Goal: Check status: Check status

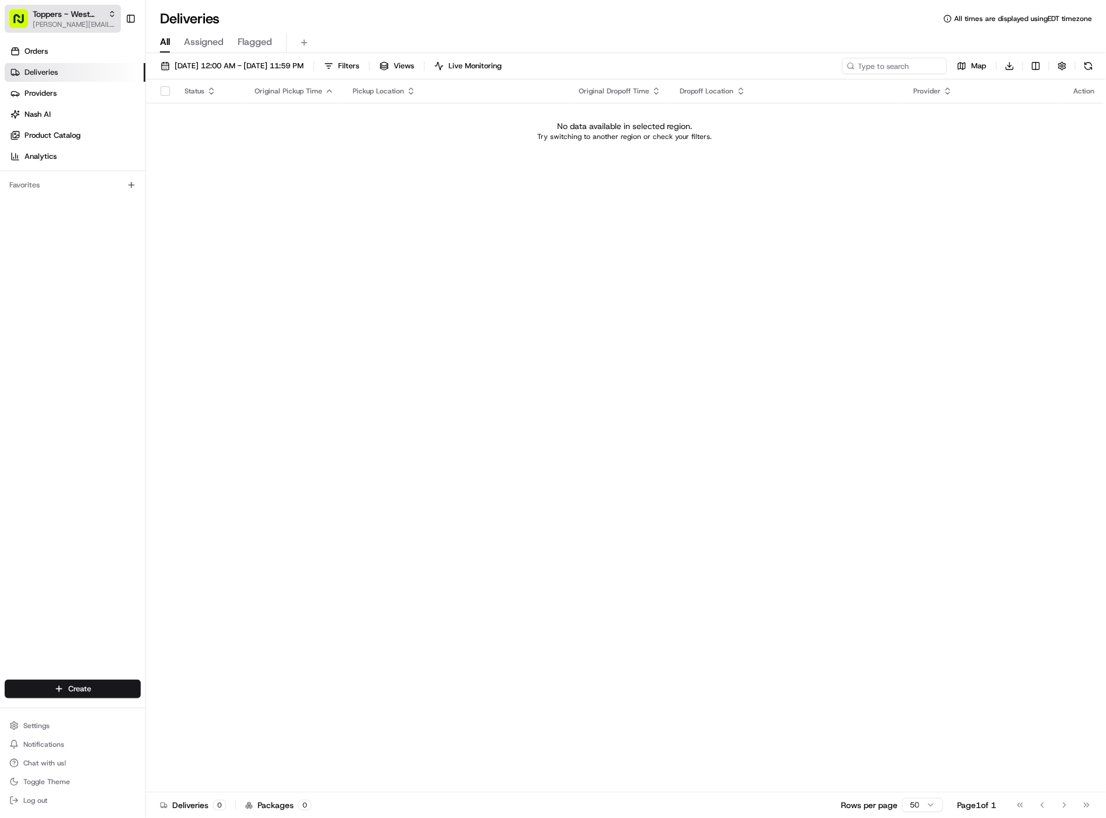
click at [65, 16] on span "Toppers - West Allis" at bounding box center [68, 14] width 71 height 12
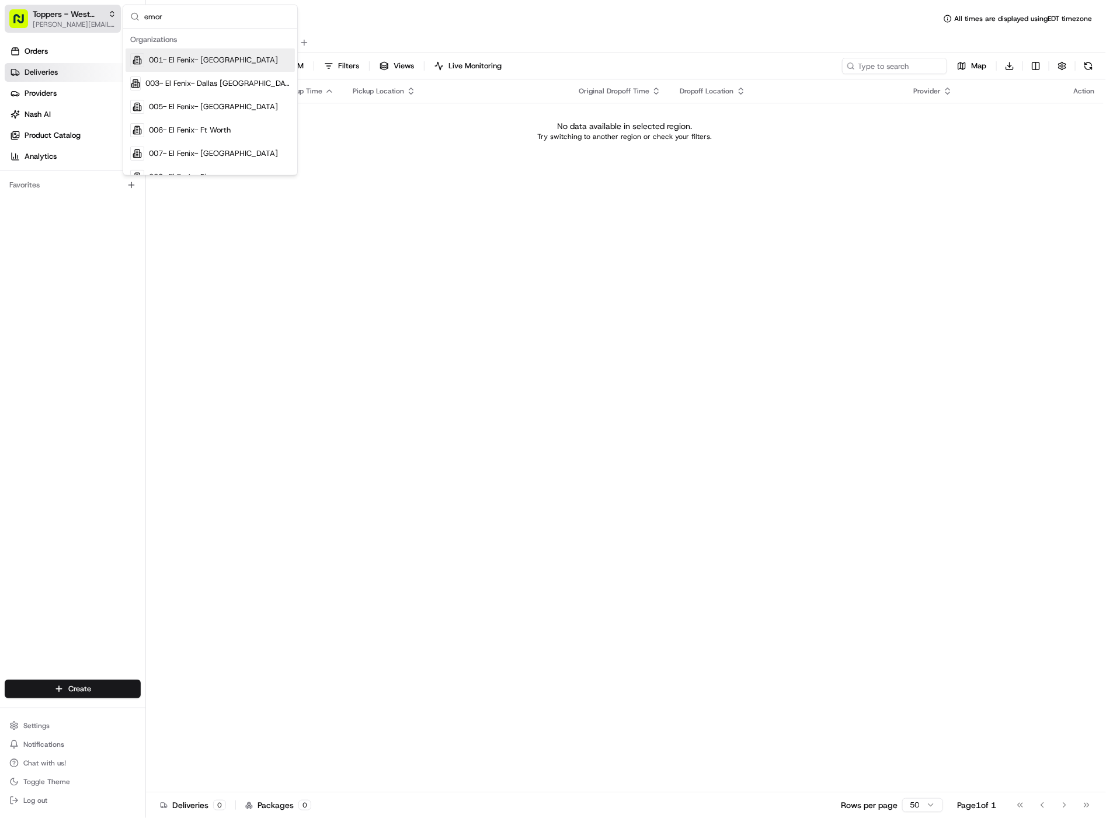
type input "emory"
click at [277, 79] on th "Original Pickup Time" at bounding box center [294, 90] width 98 height 23
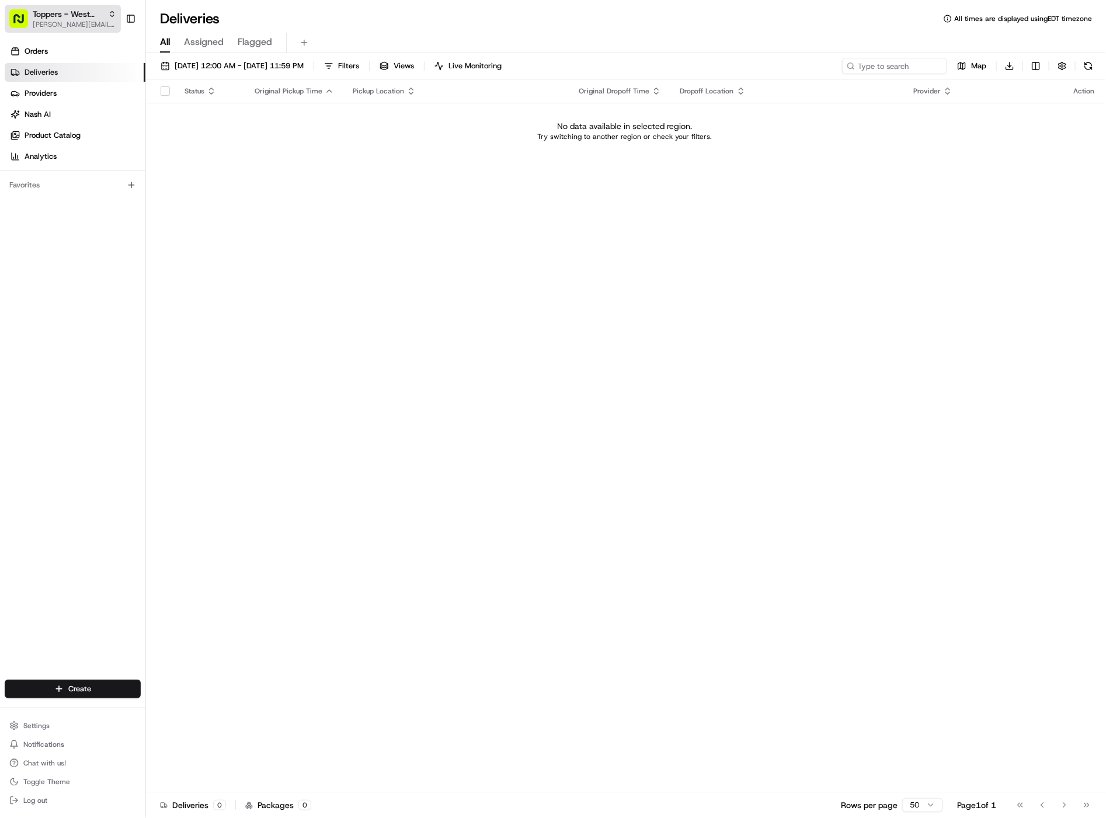
click at [89, 26] on span "[PERSON_NAME][EMAIL_ADDRESS][DOMAIN_NAME]" at bounding box center [75, 24] width 84 height 9
type input "emory"
click at [158, 59] on span "Cava - Emory" at bounding box center [173, 60] width 48 height 11
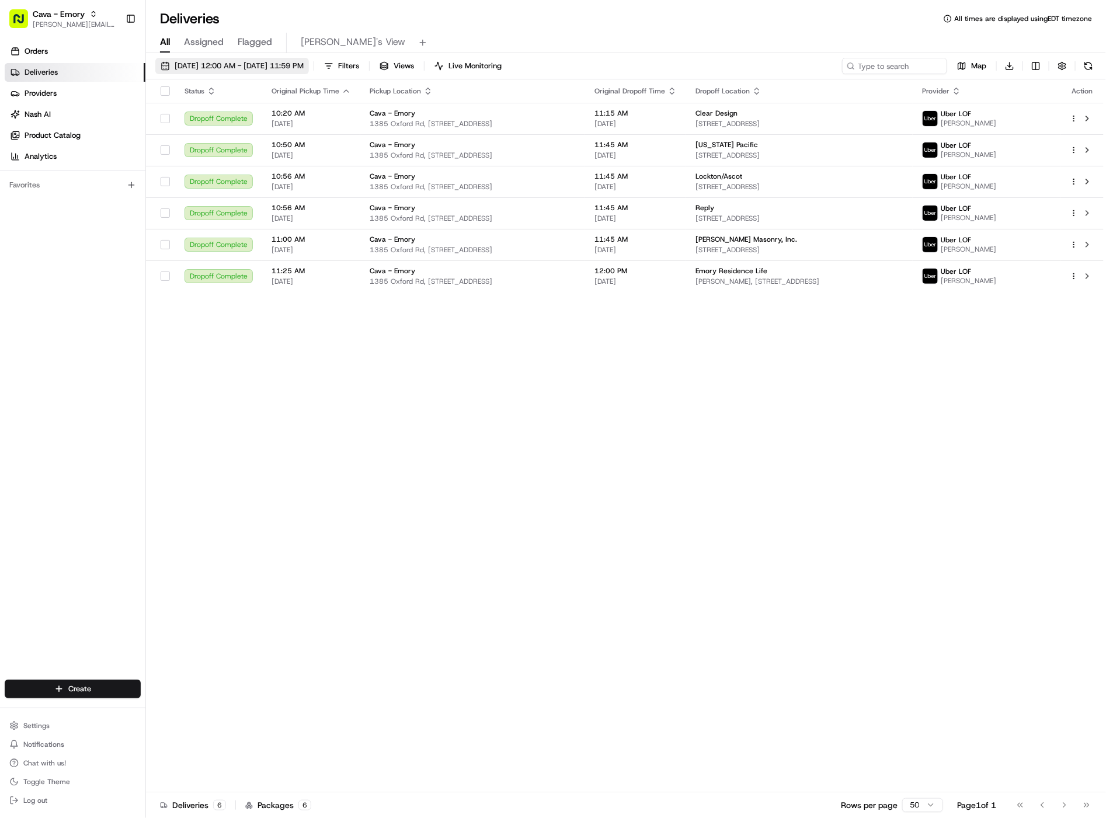
click at [220, 61] on span "[DATE] 12:00 AM - [DATE] 11:59 PM" at bounding box center [239, 66] width 129 height 11
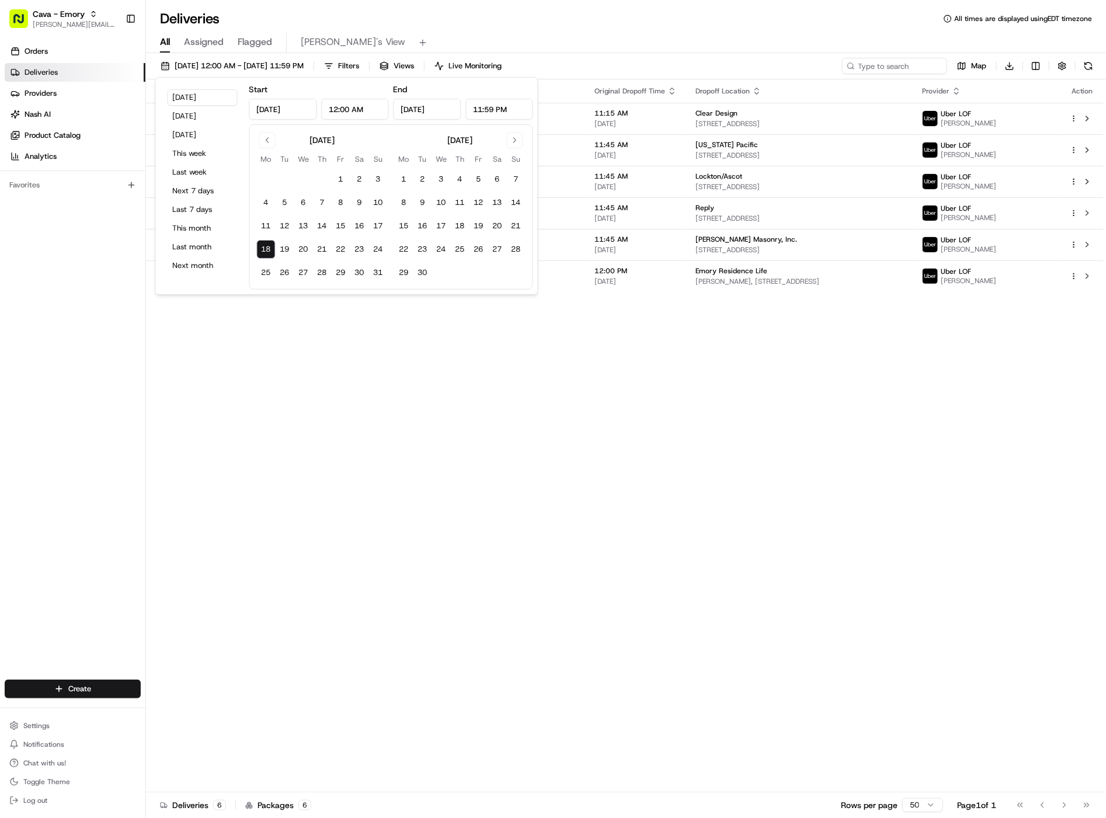
click at [617, 43] on div "All Assigned Flagged Gabby's View" at bounding box center [626, 43] width 960 height 20
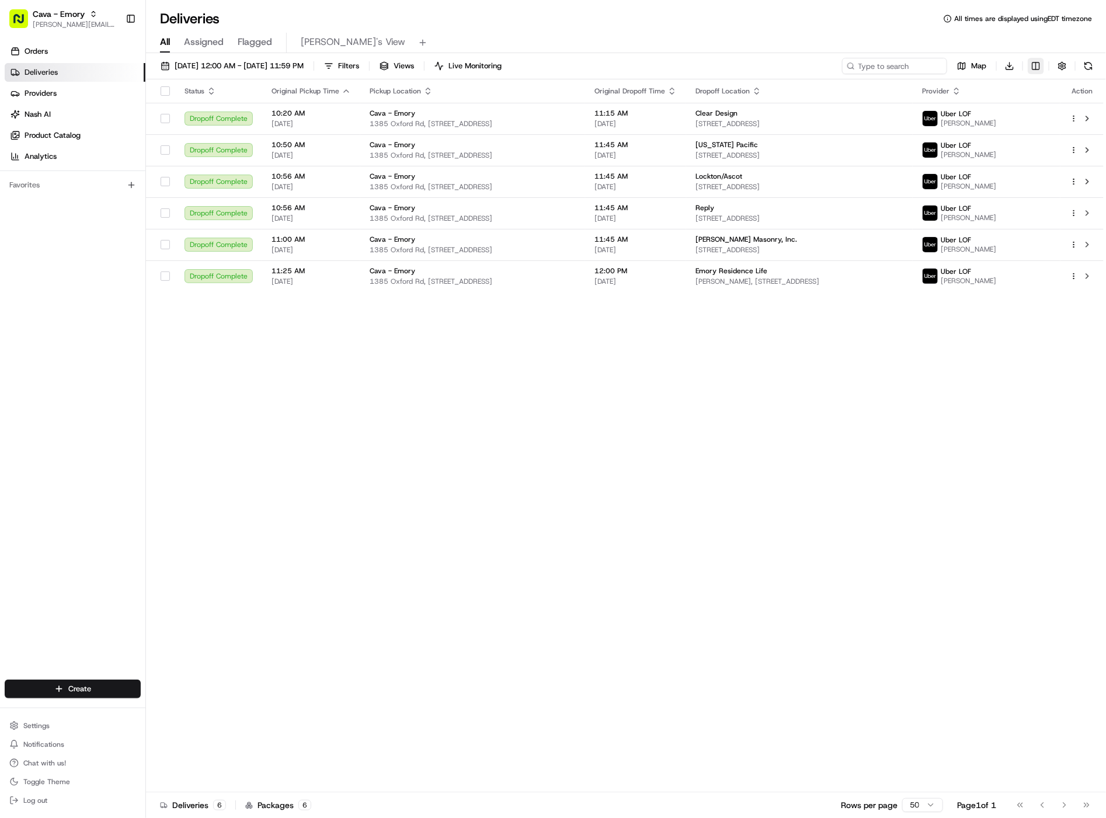
click at [1034, 68] on html "Cava - Emory [EMAIL_ADDRESS][DOMAIN_NAME] Toggle Sidebar Orders Deliveries Prov…" at bounding box center [553, 409] width 1106 height 818
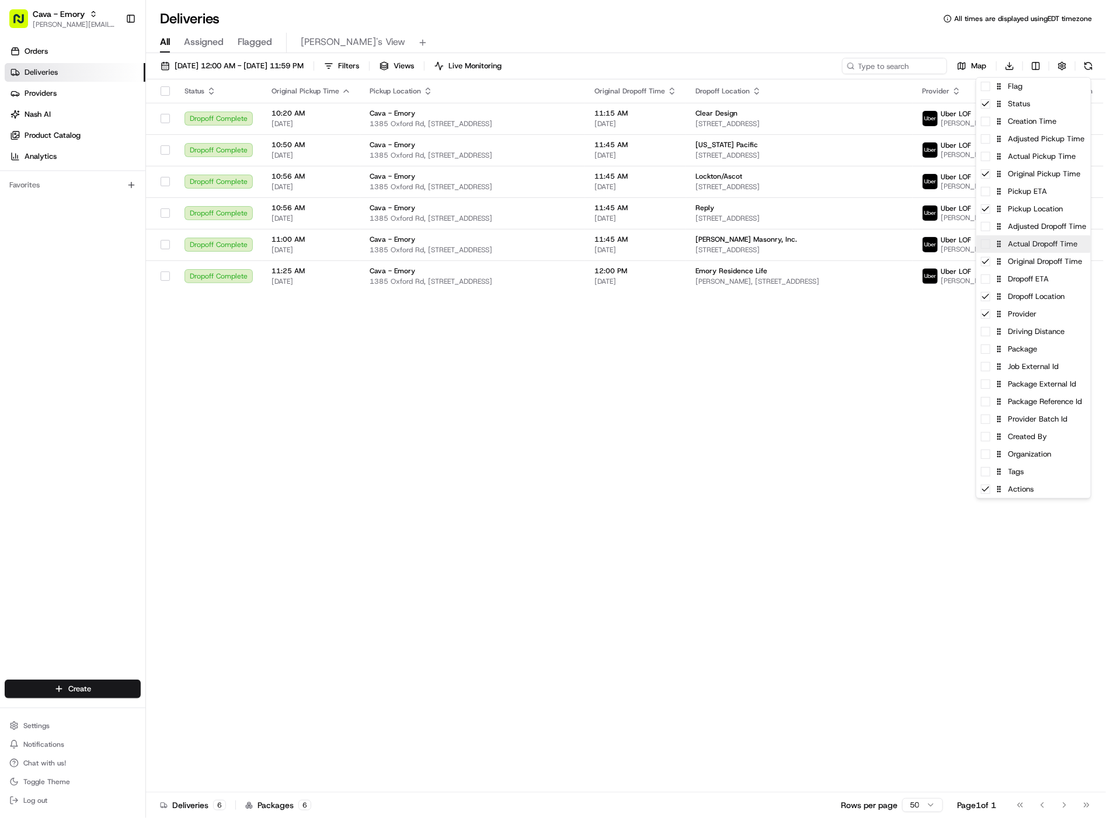
click at [988, 247] on span at bounding box center [985, 244] width 9 height 9
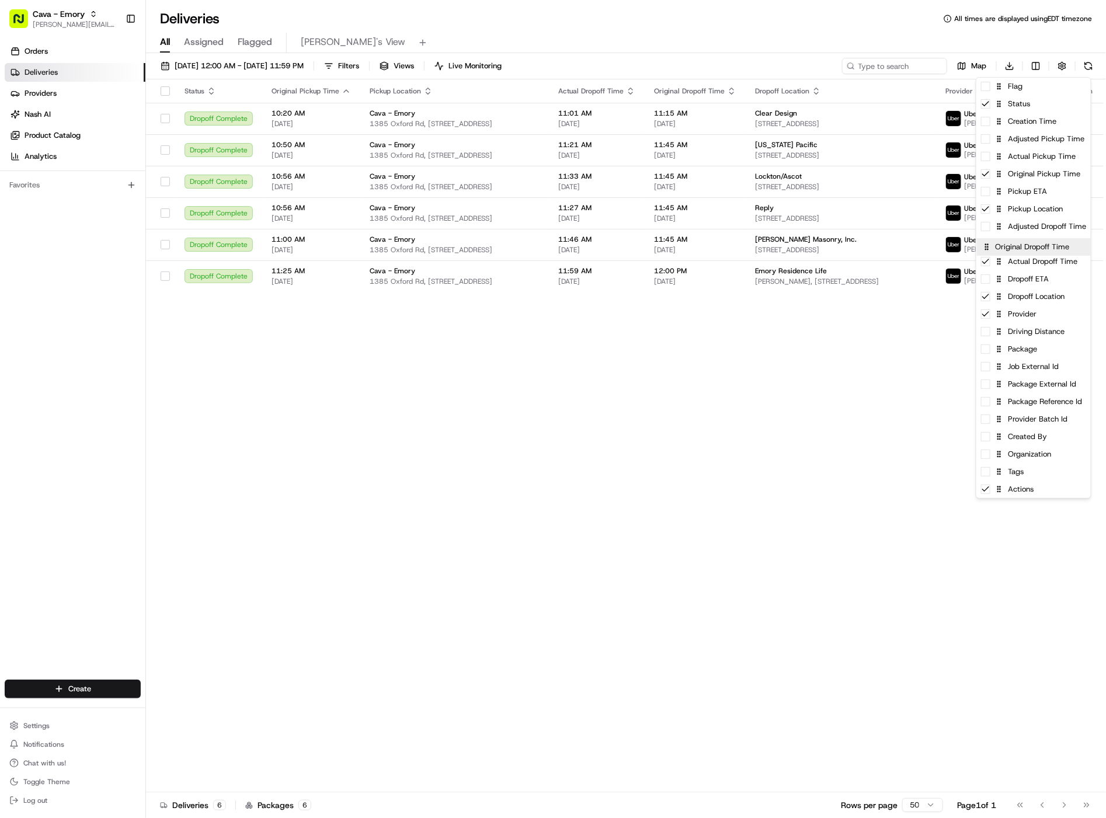
drag, startPoint x: 1030, startPoint y: 265, endPoint x: 1029, endPoint y: 245, distance: 19.9
click at [990, 158] on span at bounding box center [985, 156] width 9 height 9
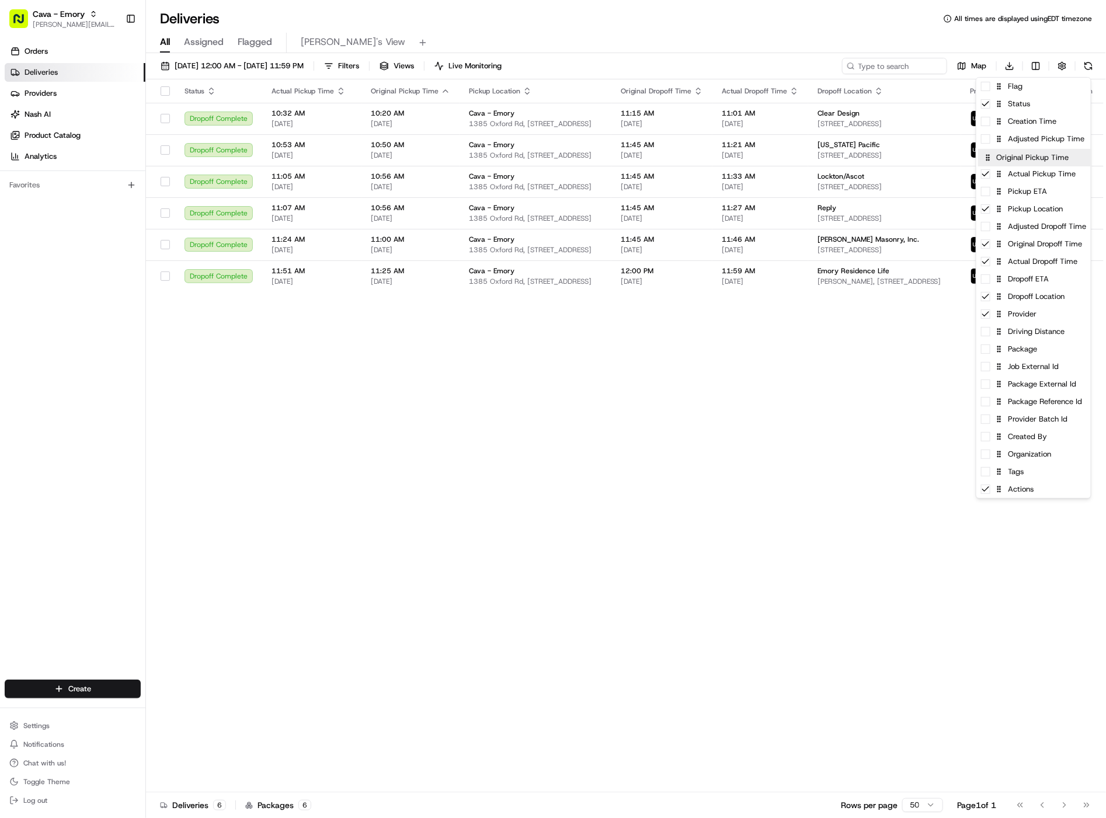
drag, startPoint x: 1039, startPoint y: 178, endPoint x: 1040, endPoint y: 157, distance: 20.5
click at [470, 39] on html "Cava - Emory [EMAIL_ADDRESS][DOMAIN_NAME] Toggle Sidebar Orders Deliveries Prov…" at bounding box center [553, 409] width 1106 height 818
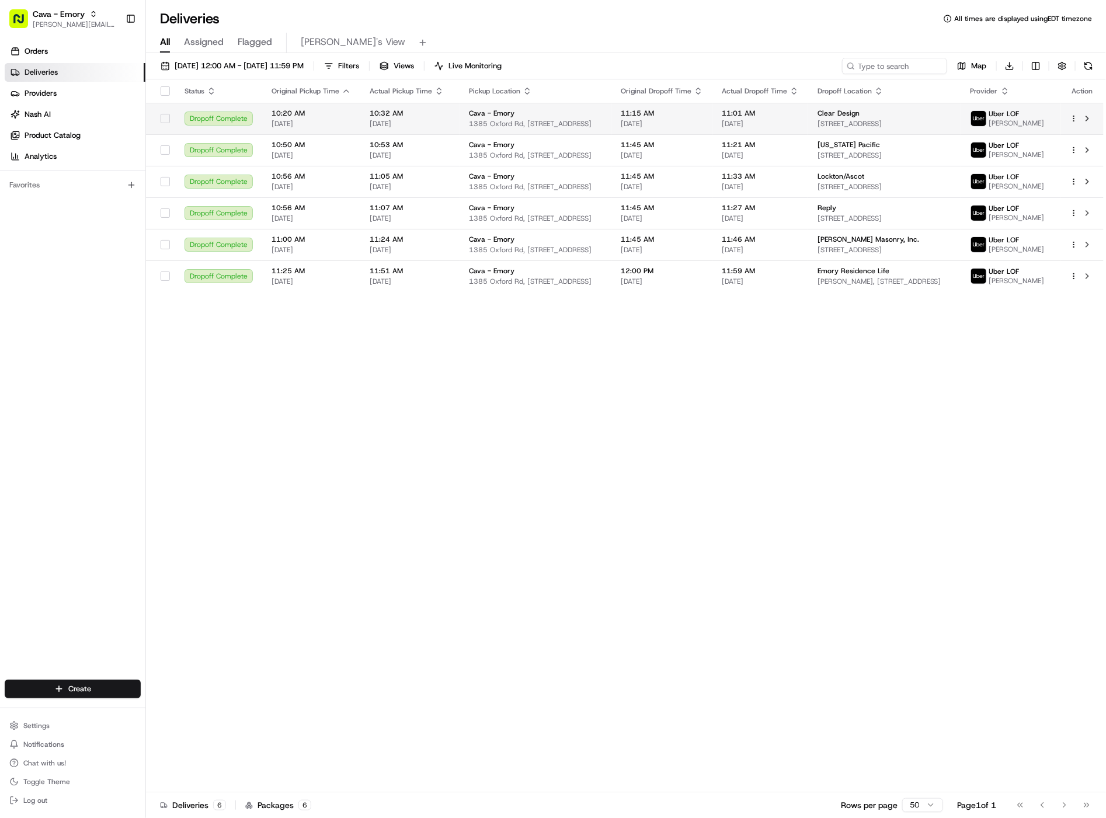
click at [1075, 115] on html "Cava - Emory [EMAIL_ADDRESS][DOMAIN_NAME] Toggle Sidebar Orders Deliveries Prov…" at bounding box center [553, 409] width 1106 height 818
click at [1052, 137] on div "Delivery Panel ⏎" at bounding box center [1042, 136] width 127 height 20
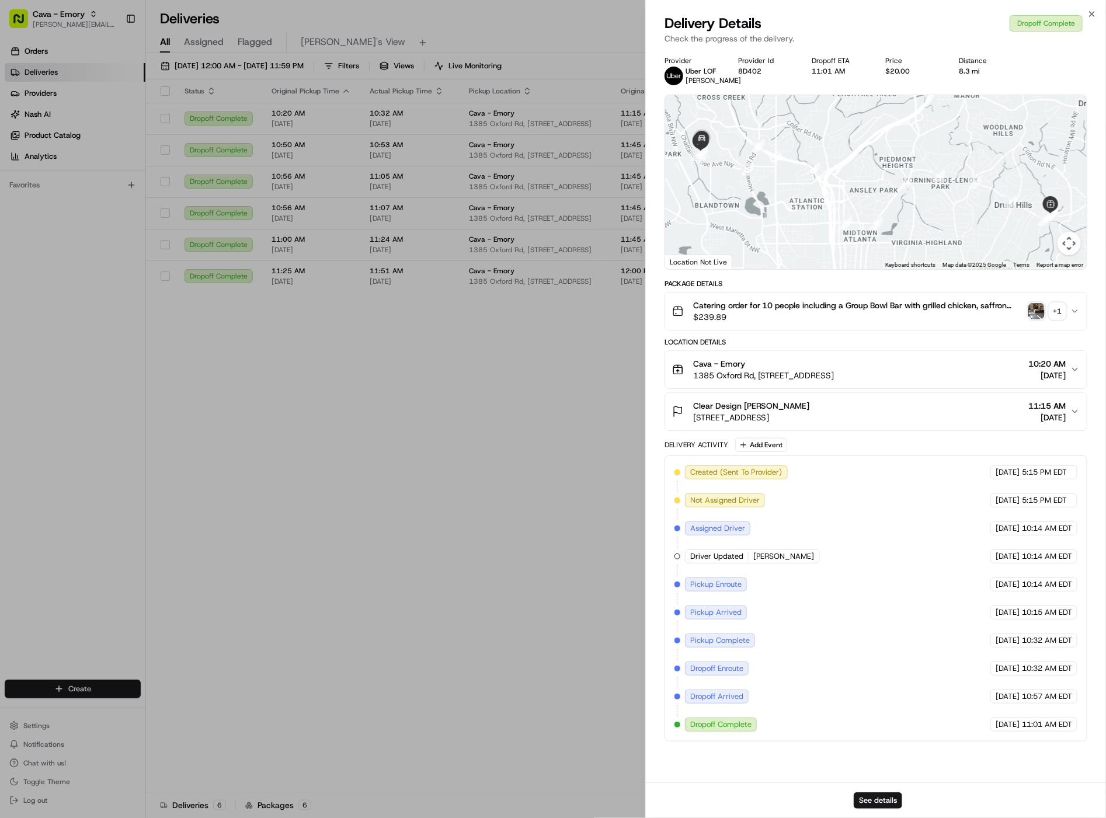
click at [1036, 307] on img "button" at bounding box center [1037, 311] width 16 height 16
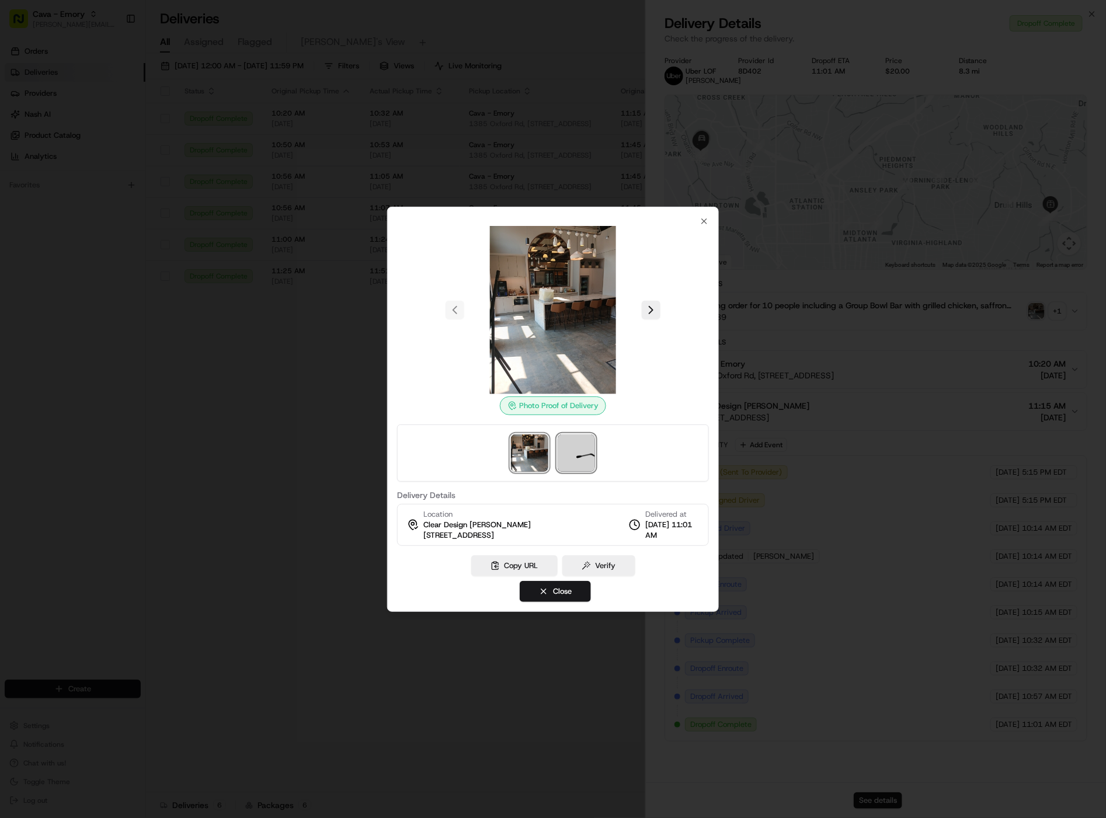
click at [575, 450] on img at bounding box center [576, 453] width 37 height 37
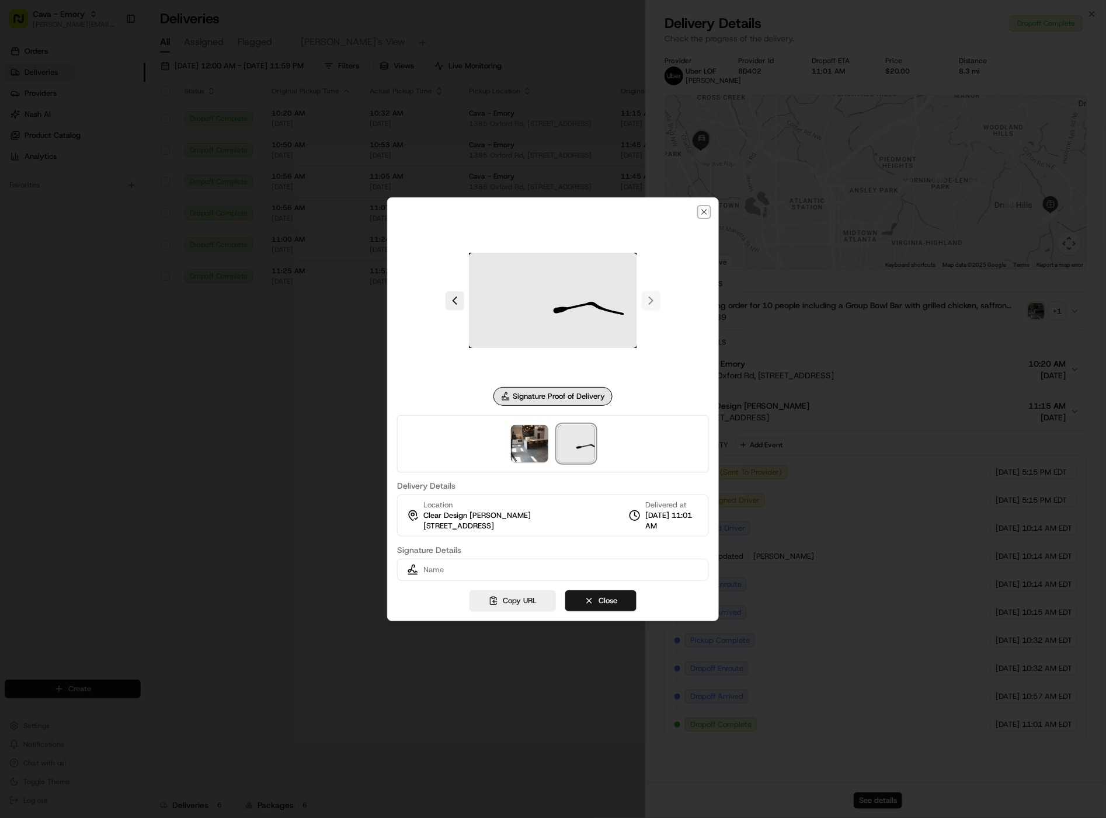
drag, startPoint x: 706, startPoint y: 213, endPoint x: 674, endPoint y: 250, distance: 49.7
click at [706, 213] on icon "button" at bounding box center [704, 212] width 5 height 5
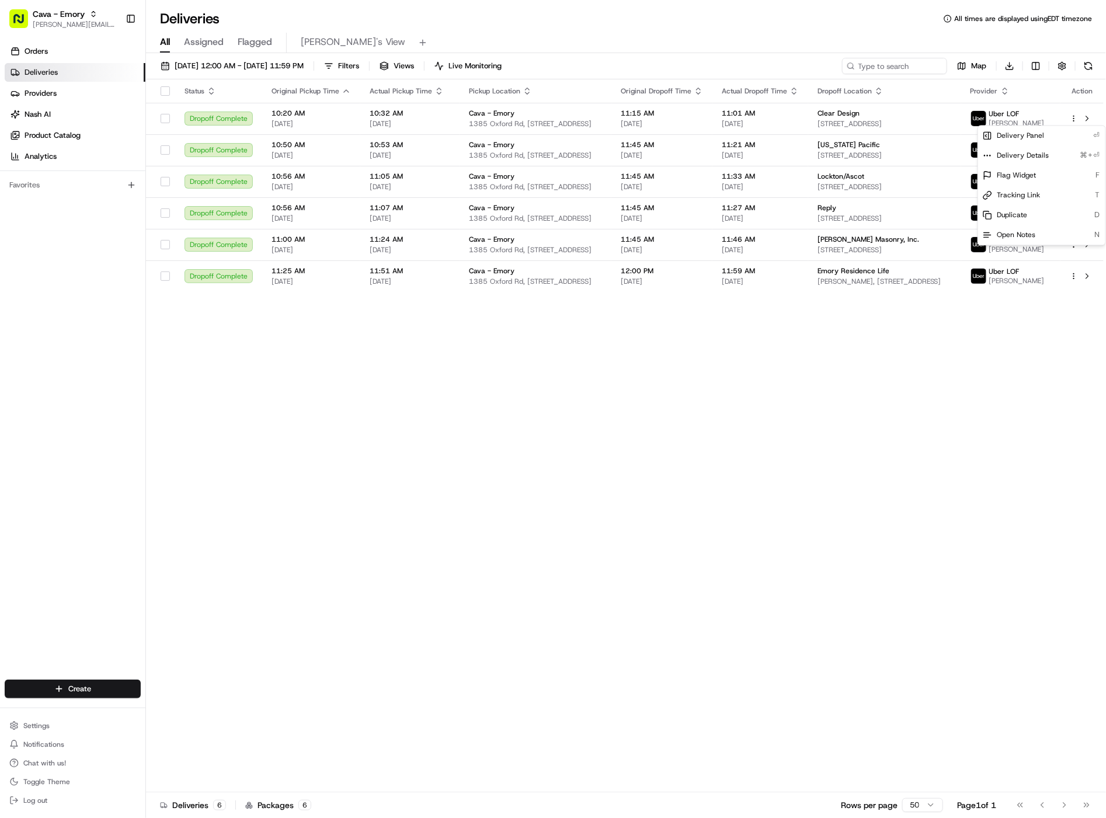
drag, startPoint x: 501, startPoint y: 464, endPoint x: 770, endPoint y: 313, distance: 308.6
click at [501, 464] on div "Status Original Pickup Time Actual Pickup Time Pickup Location Original Dropoff…" at bounding box center [625, 435] width 958 height 713
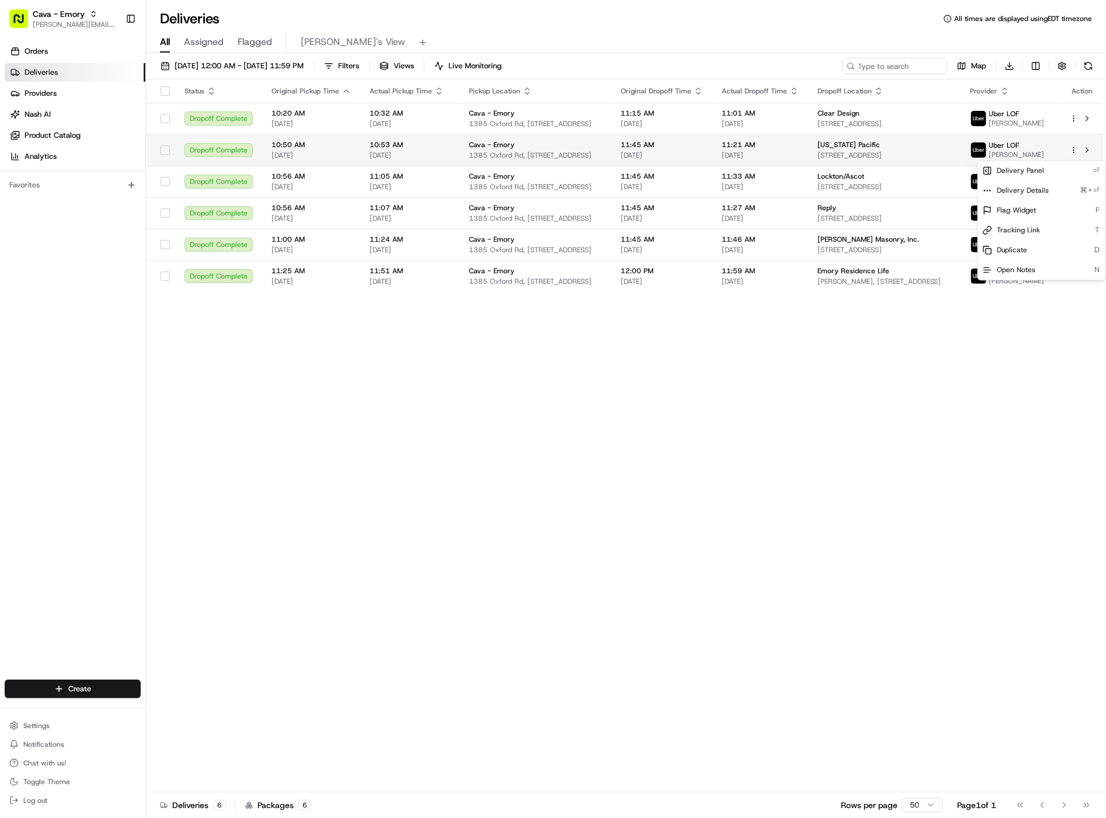
click at [1078, 154] on html "Cava - Emory [EMAIL_ADDRESS][DOMAIN_NAME] Toggle Sidebar Orders Deliveries Prov…" at bounding box center [553, 409] width 1106 height 818
click at [1071, 174] on div "Delivery Panel ⏎" at bounding box center [1042, 171] width 127 height 20
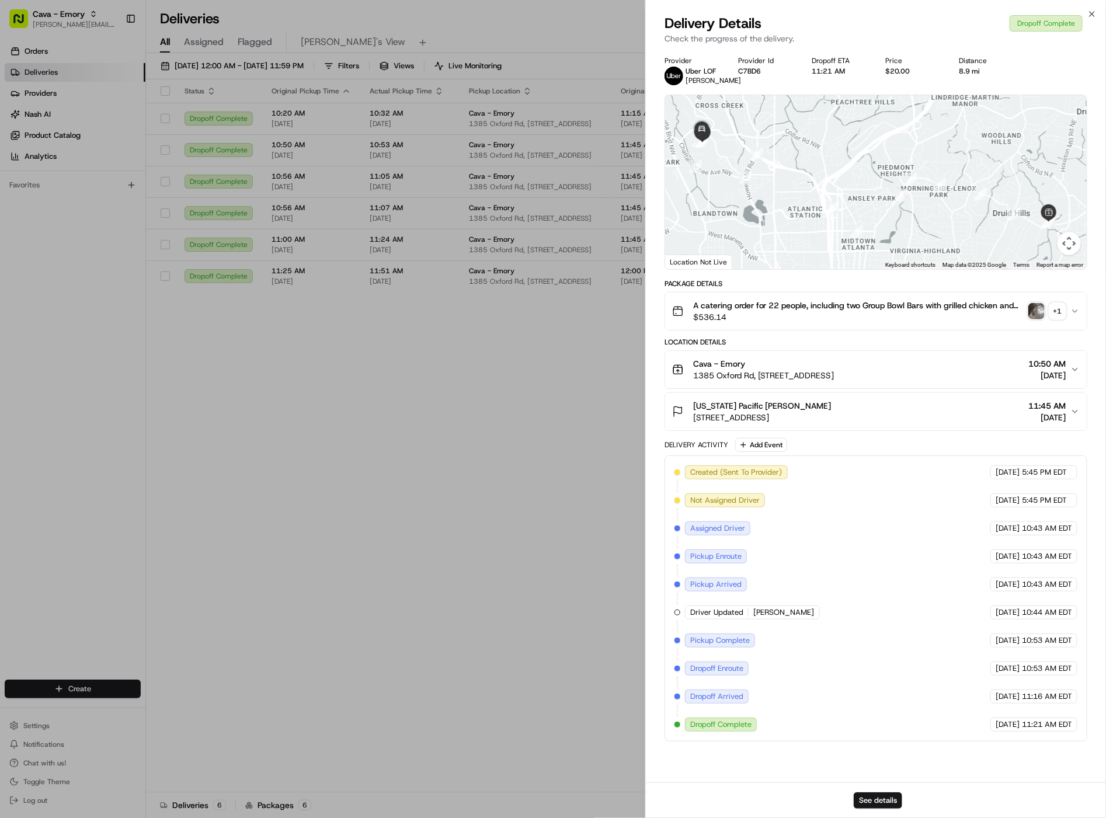
click at [1027, 318] on div "A catering order for 22 people, including two Group Bowl Bars with grilled chic…" at bounding box center [871, 311] width 398 height 23
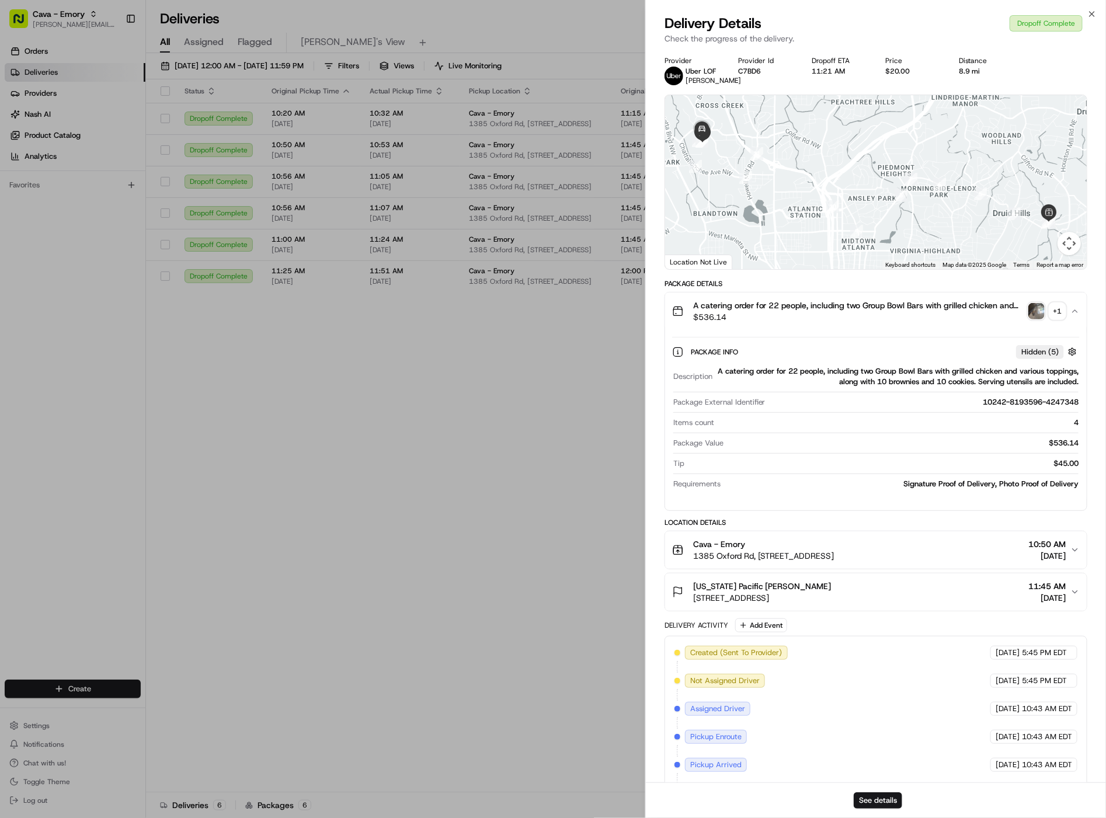
click at [1041, 318] on img "button" at bounding box center [1037, 311] width 16 height 16
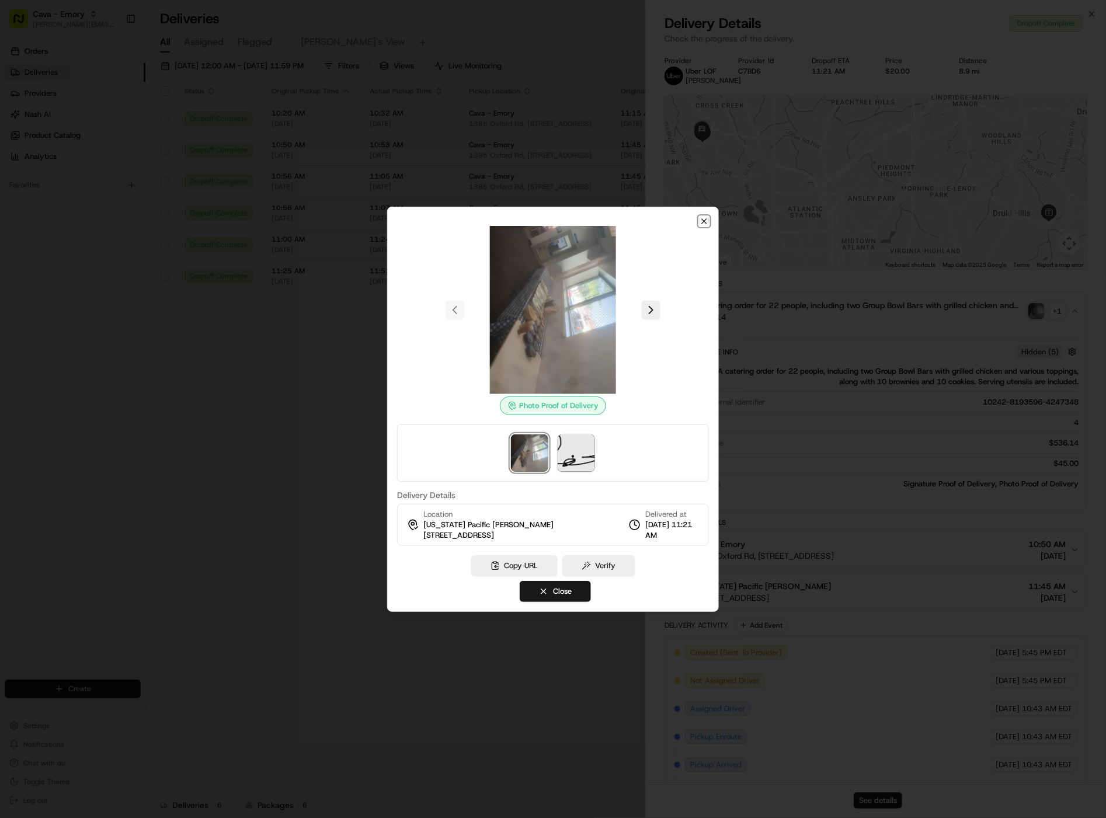
click at [702, 217] on icon "button" at bounding box center [704, 221] width 9 height 9
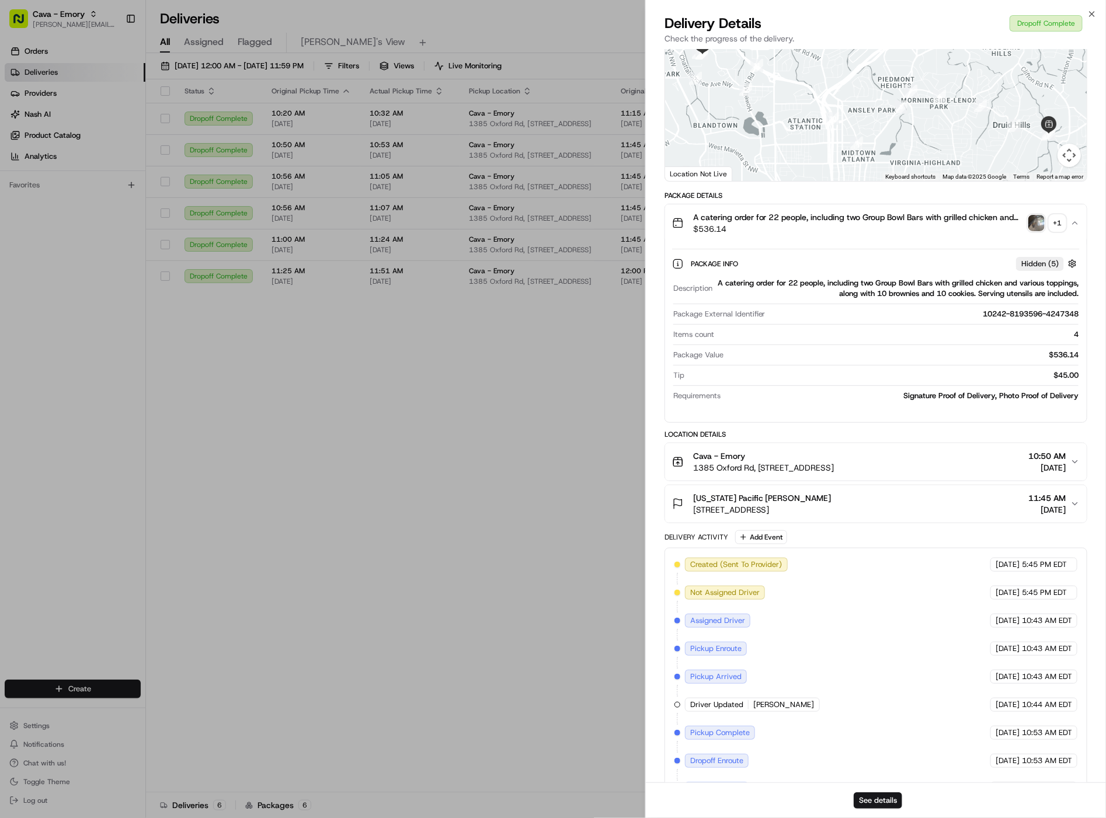
scroll to position [165, 0]
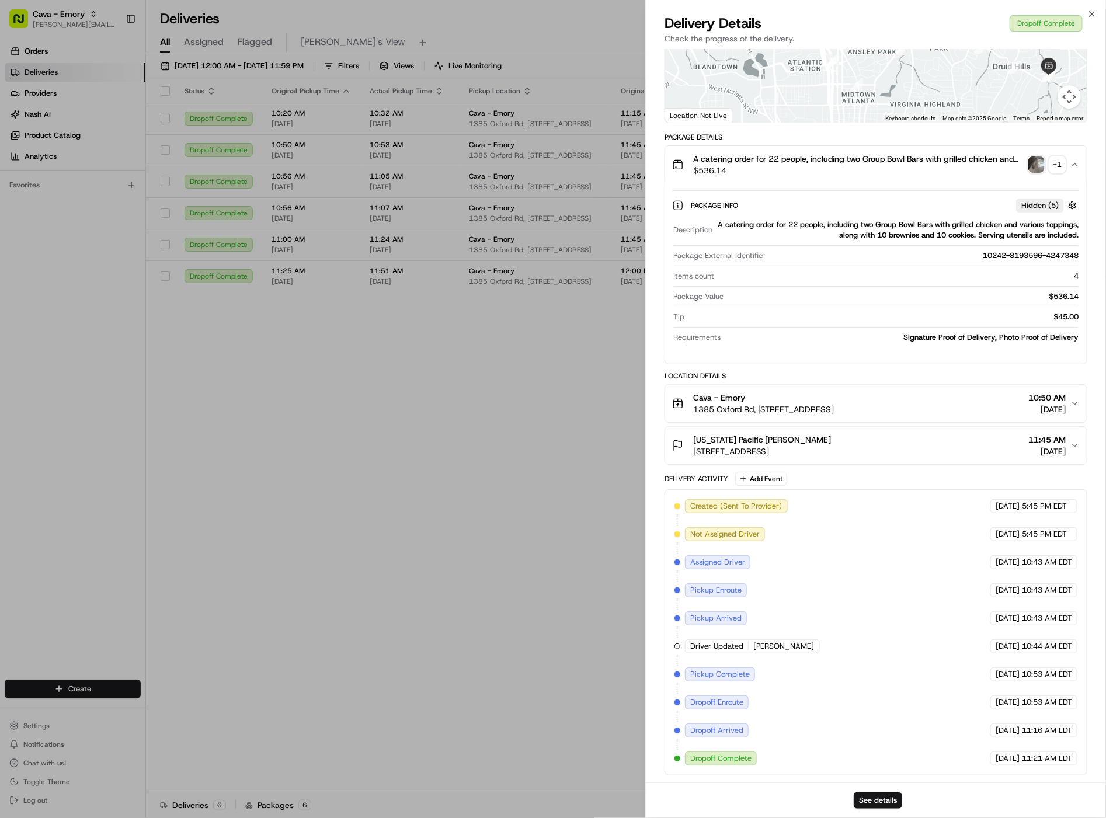
click at [832, 446] on span "[STREET_ADDRESS]" at bounding box center [762, 452] width 138 height 12
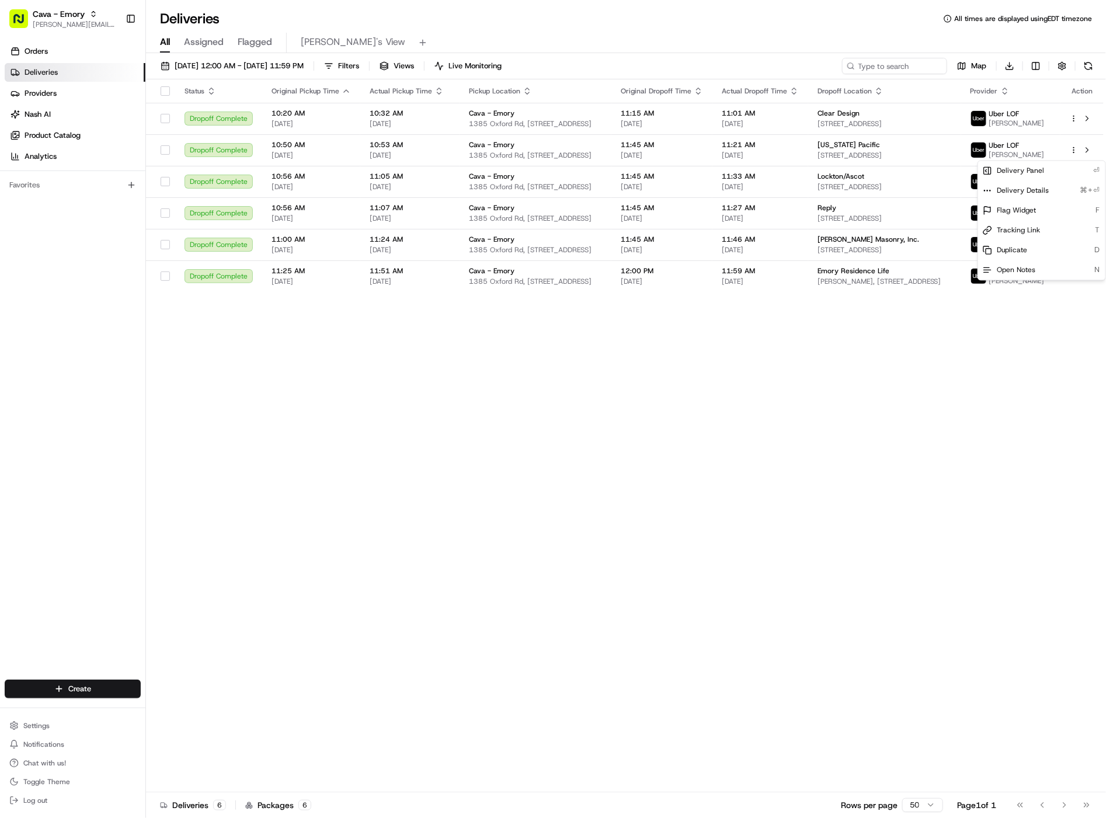
click at [505, 414] on div "Status Original Pickup Time Actual Pickup Time Pickup Location Original Dropoff…" at bounding box center [625, 435] width 958 height 713
click at [1074, 116] on html "Cava - Emory [EMAIL_ADDRESS][DOMAIN_NAME] Toggle Sidebar Orders Deliveries Prov…" at bounding box center [553, 409] width 1106 height 818
click at [1066, 137] on div "Delivery Panel ⏎" at bounding box center [1042, 136] width 127 height 20
click at [1039, 132] on span "Delivery Panel" at bounding box center [1020, 135] width 47 height 9
click at [282, 68] on html "Cava - Emory [EMAIL_ADDRESS][DOMAIN_NAME] Toggle Sidebar Orders Deliveries Prov…" at bounding box center [553, 409] width 1106 height 818
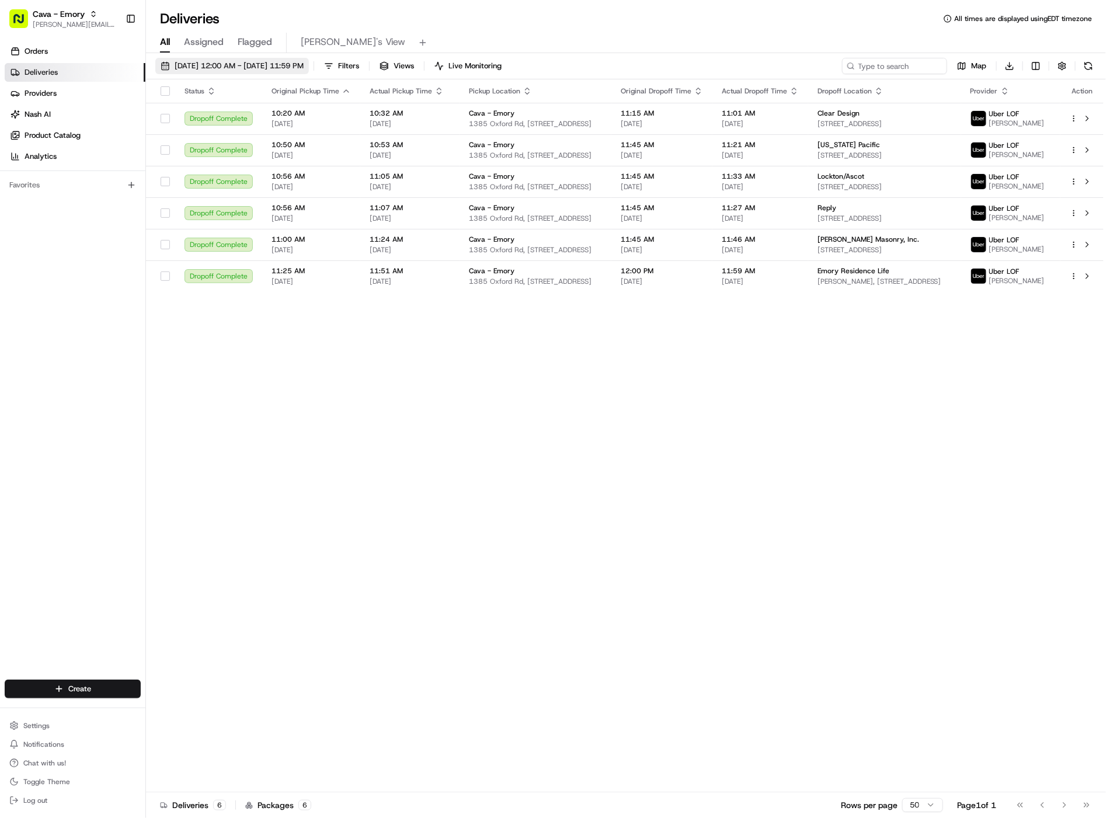
click at [290, 65] on span "[DATE] 12:00 AM - [DATE] 11:59 PM" at bounding box center [239, 66] width 129 height 11
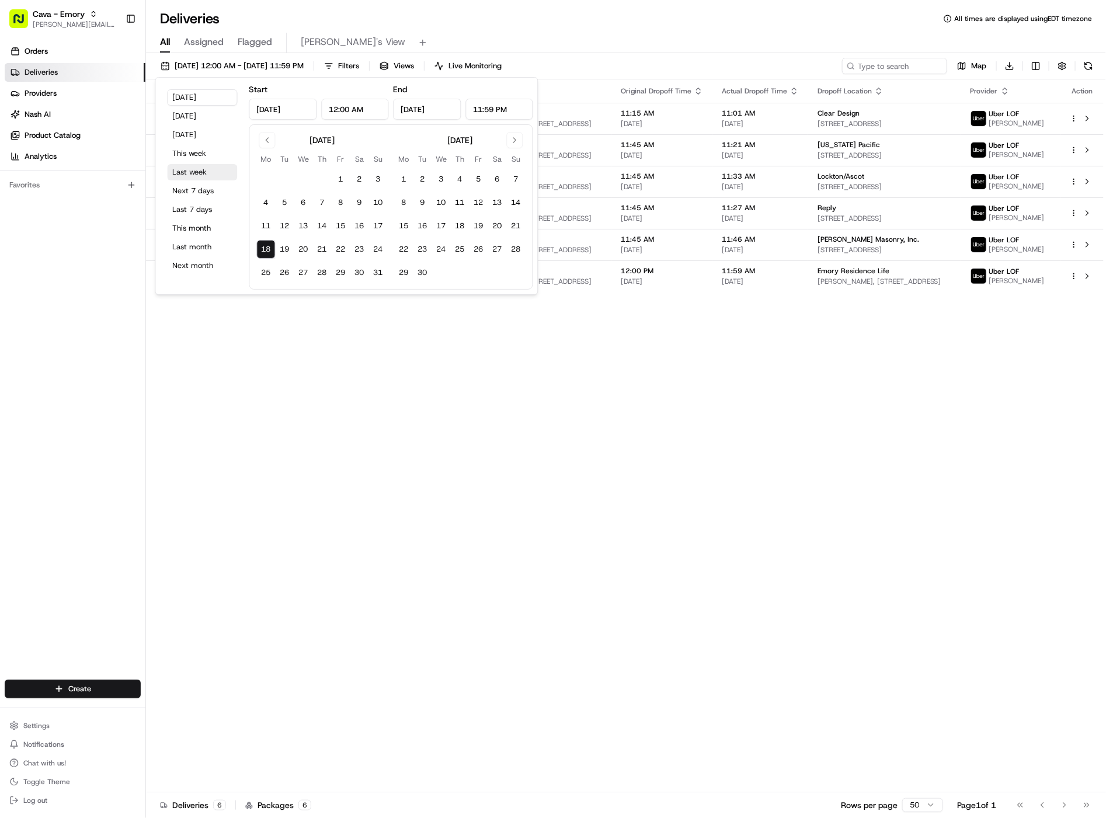
click at [218, 174] on button "Last week" at bounding box center [203, 172] width 70 height 16
type input "[DATE]"
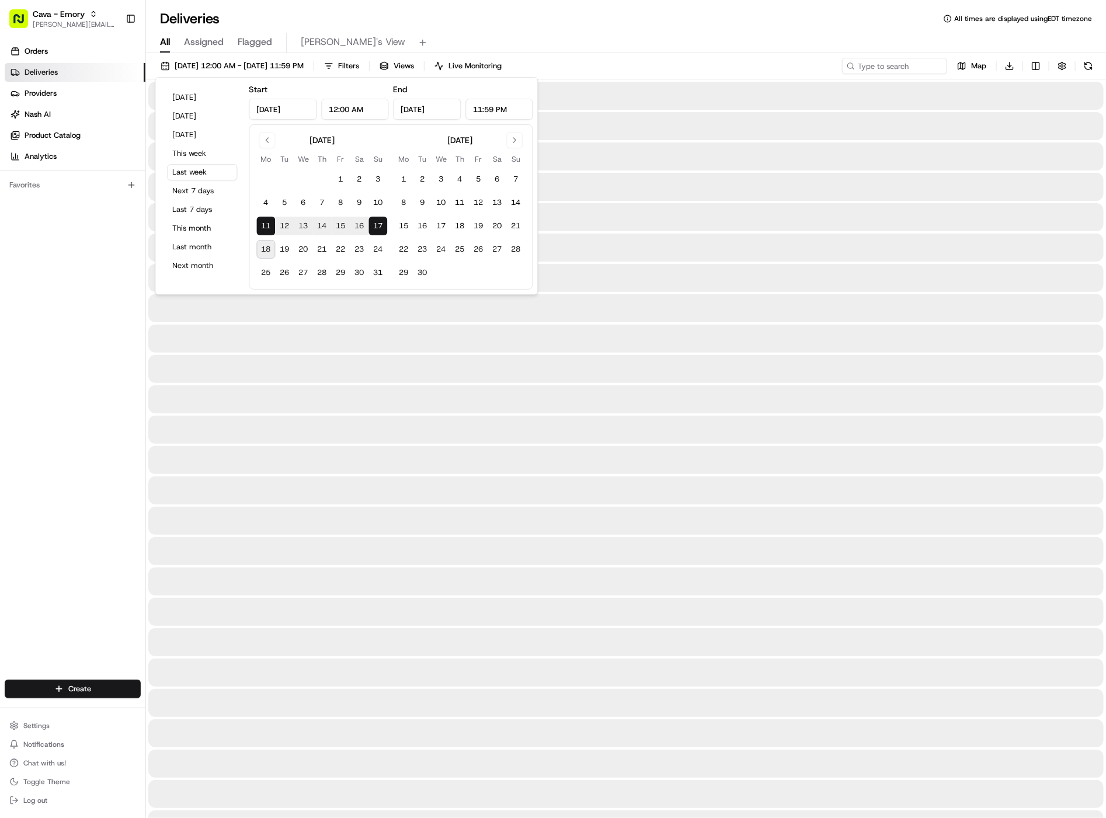
click at [686, 42] on div "All Assigned Flagged Gabby's View" at bounding box center [626, 43] width 960 height 20
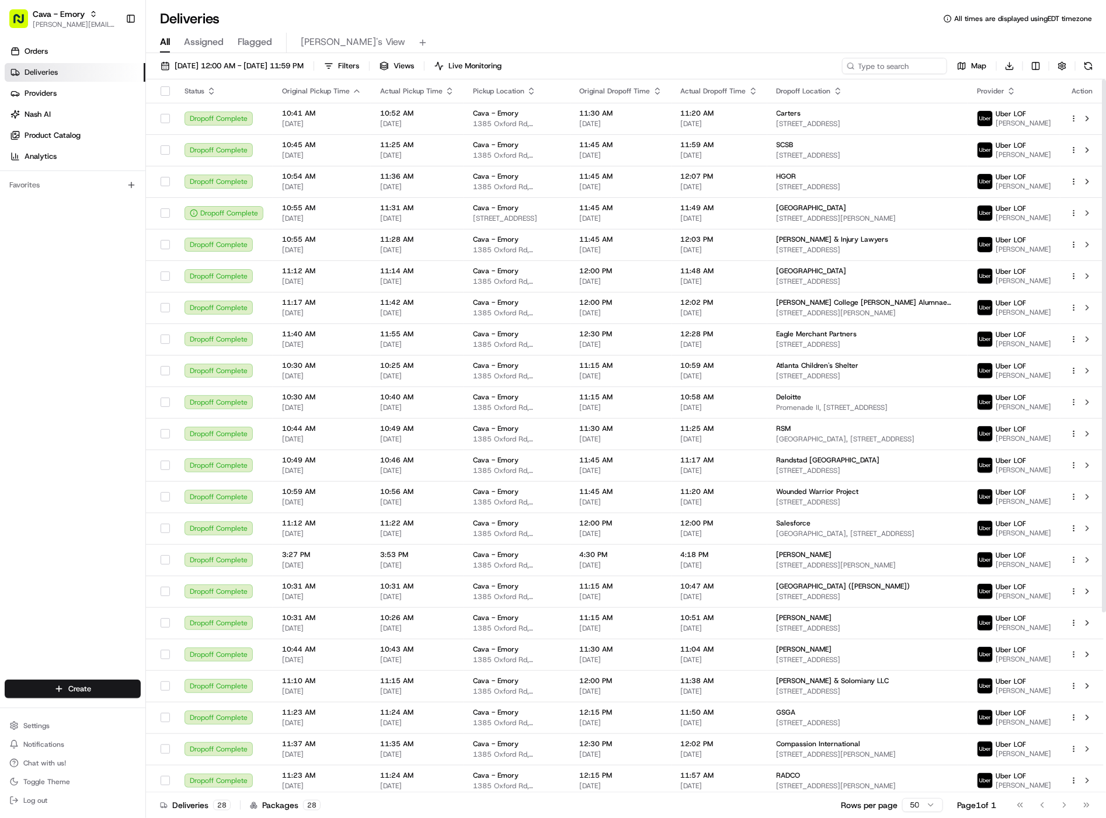
click at [1074, 117] on html "Cava - Emory [EMAIL_ADDRESS][DOMAIN_NAME] Toggle Sidebar Orders Deliveries Prov…" at bounding box center [553, 409] width 1106 height 818
click at [1061, 134] on div "Delivery Panel ⏎" at bounding box center [1042, 136] width 127 height 20
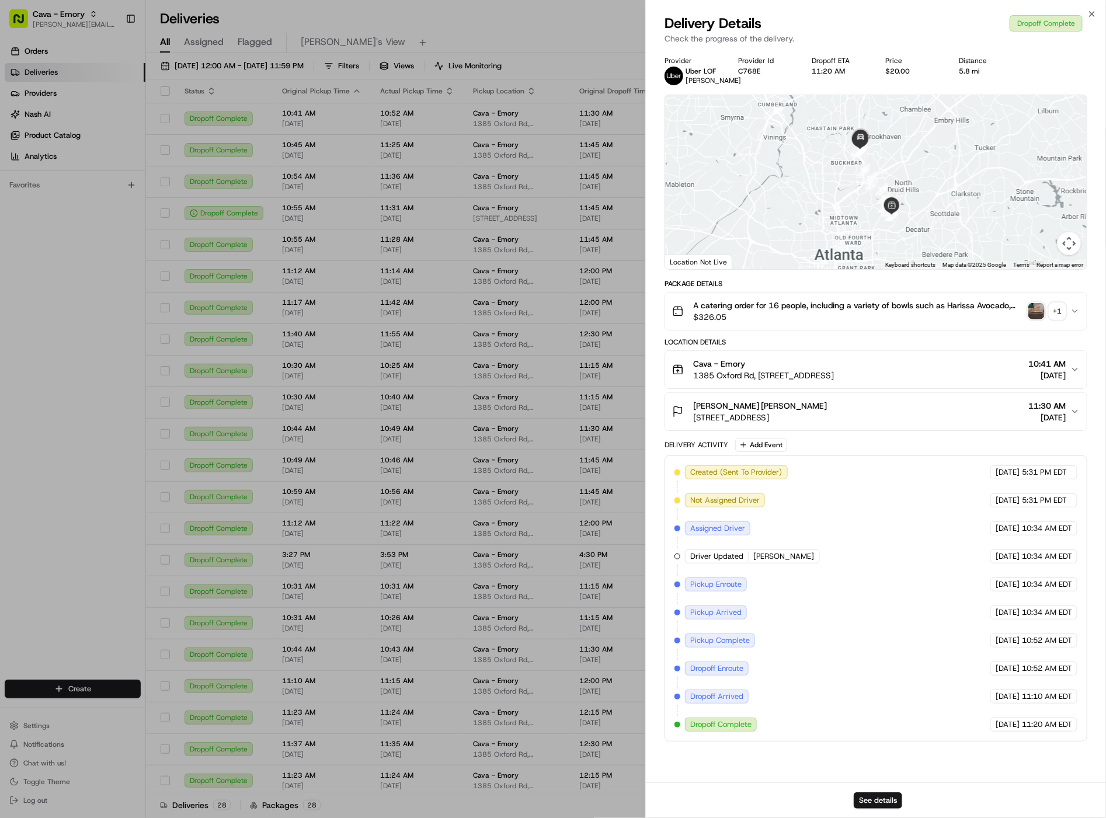
click at [828, 418] on span "[STREET_ADDRESS]" at bounding box center [760, 418] width 134 height 12
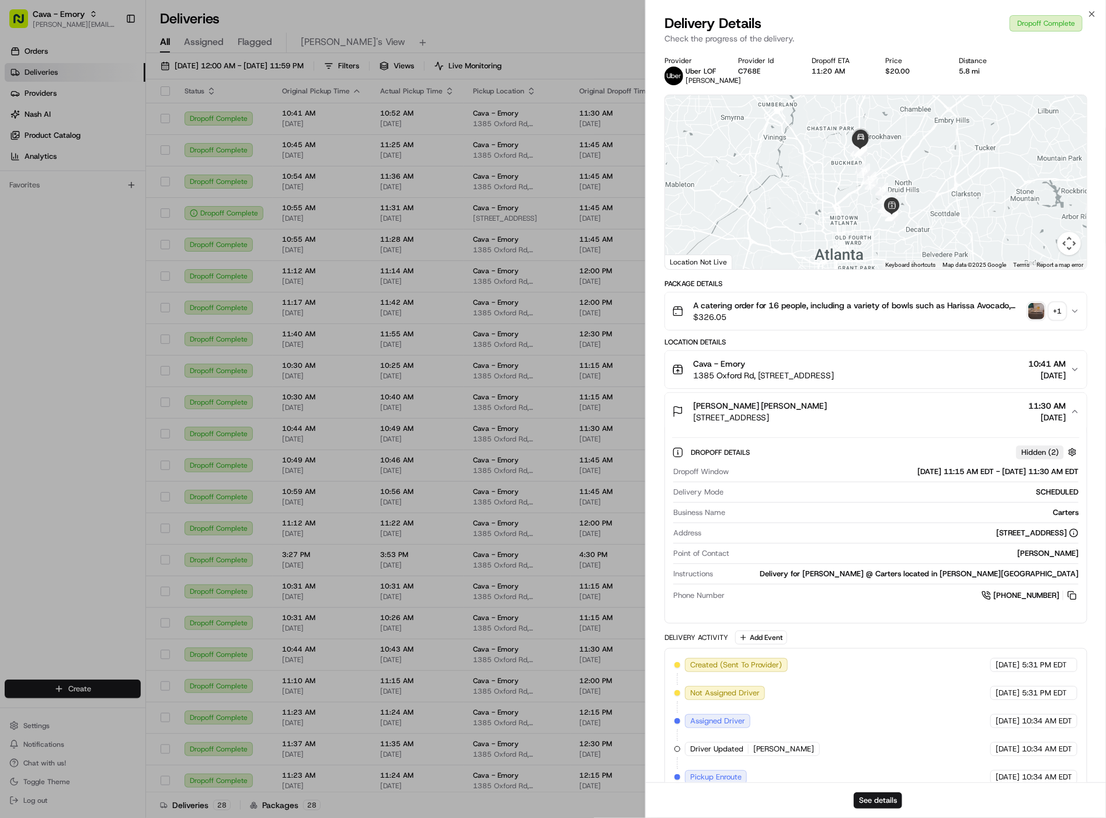
click at [828, 418] on span "[STREET_ADDRESS]" at bounding box center [760, 418] width 134 height 12
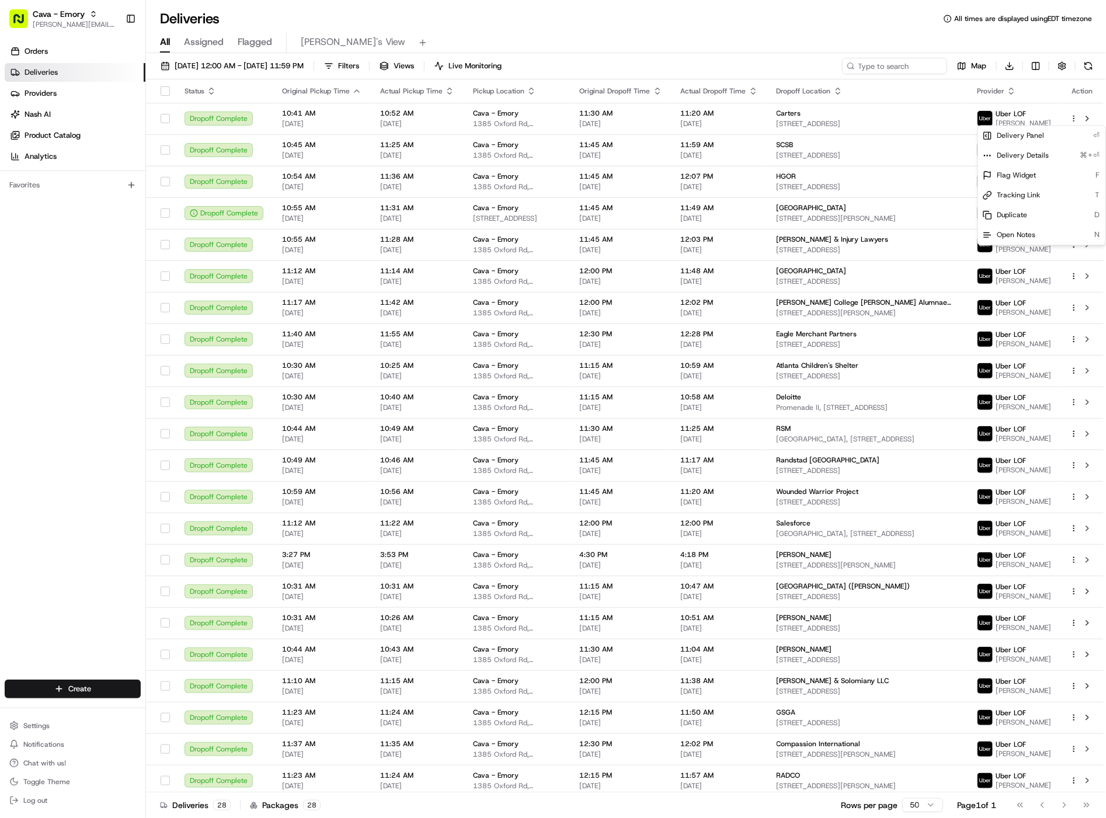
click at [558, 43] on div "All Assigned Flagged Gabby's View" at bounding box center [626, 43] width 960 height 20
click at [297, 60] on button "[DATE] 12:00 AM - [DATE] 11:59 PM" at bounding box center [232, 66] width 154 height 16
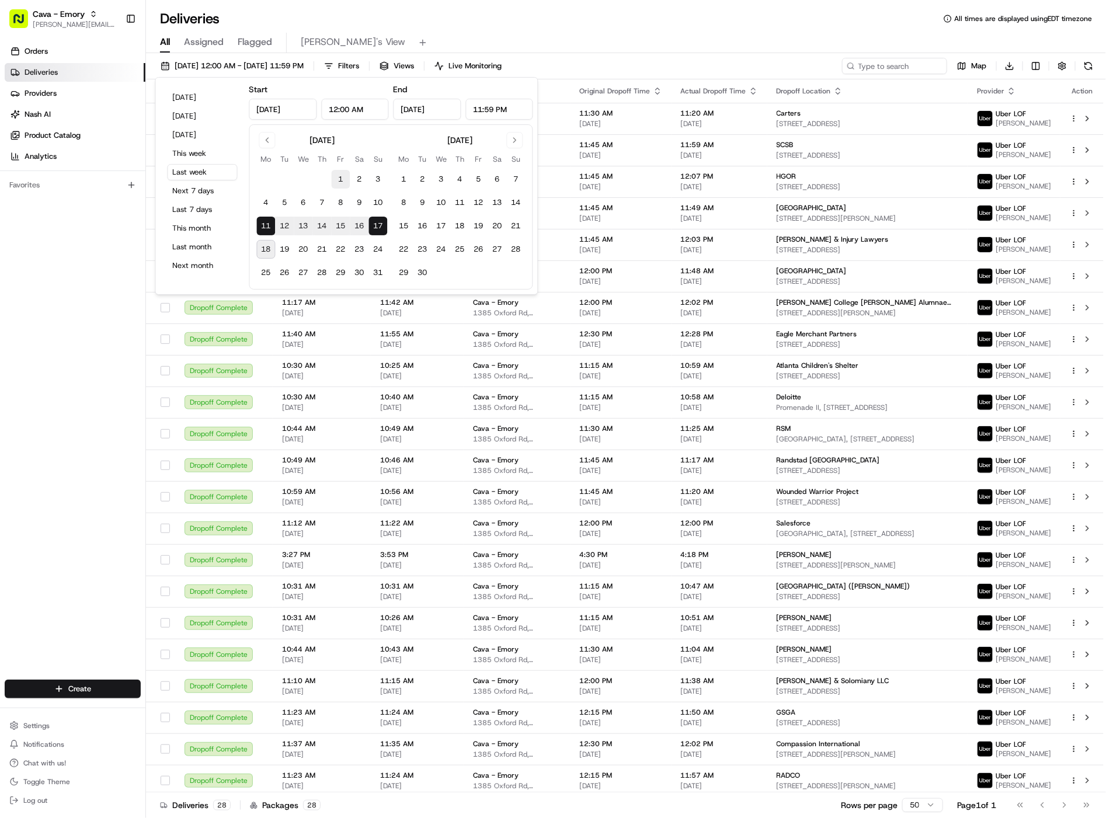
click at [339, 181] on button "1" at bounding box center [341, 179] width 19 height 19
type input "[DATE]"
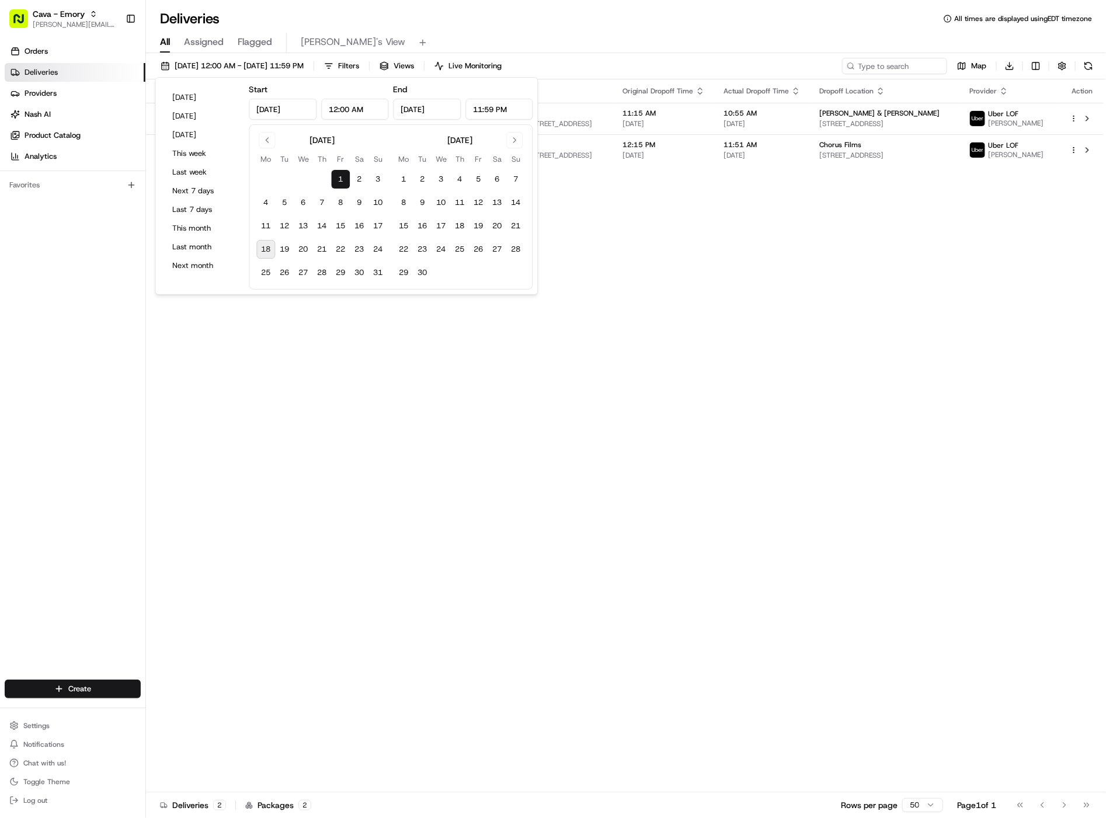
drag, startPoint x: 491, startPoint y: 13, endPoint x: 760, endPoint y: 53, distance: 271.7
click at [491, 13] on div "Deliveries All times are displayed using EDT timezone" at bounding box center [626, 18] width 960 height 19
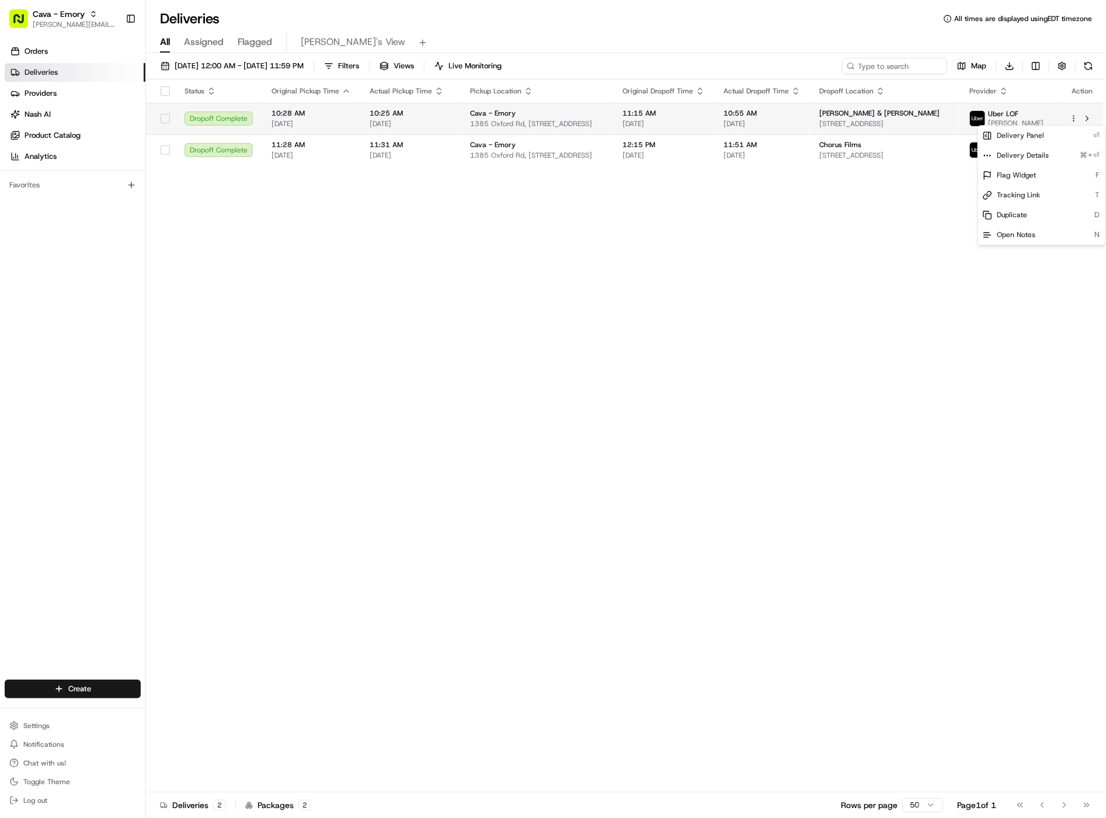
click at [1073, 119] on html "Cava - Emory [EMAIL_ADDRESS][DOMAIN_NAME] Toggle Sidebar Orders Deliveries Prov…" at bounding box center [553, 409] width 1106 height 818
click at [1063, 131] on div "Delivery Panel ⏎" at bounding box center [1042, 136] width 127 height 20
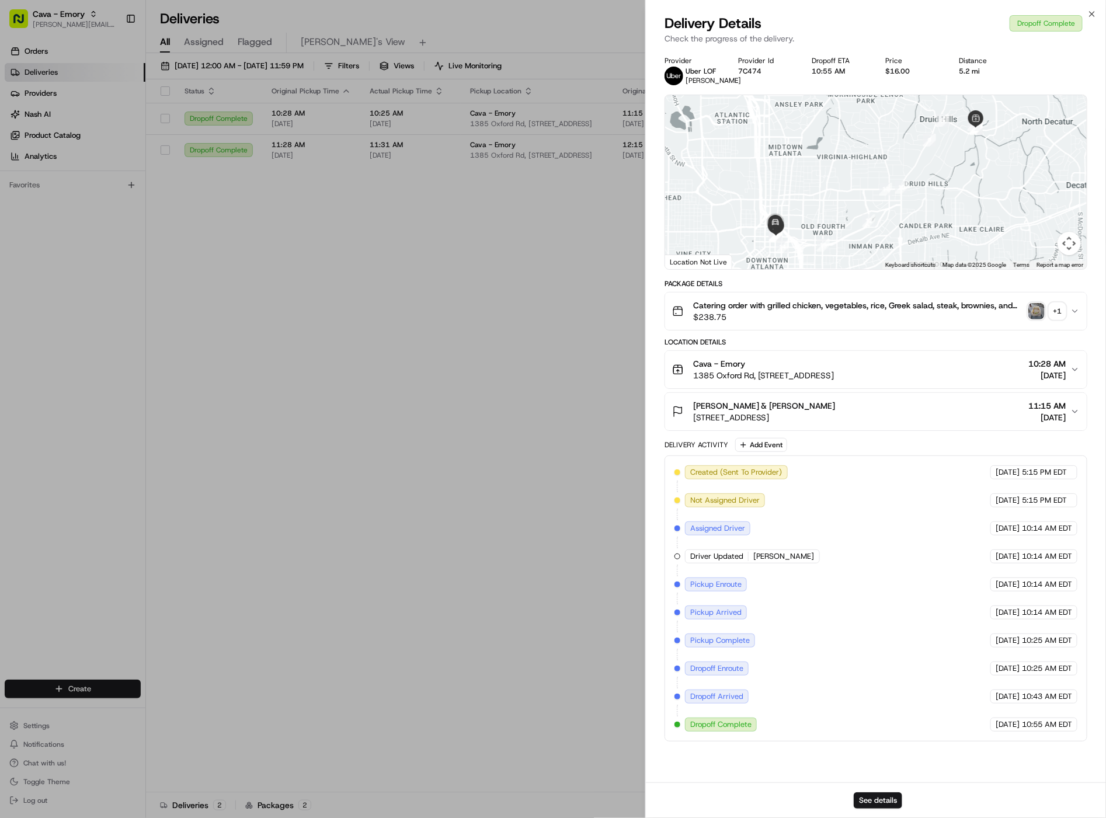
click at [912, 407] on div "[PERSON_NAME] & [PERSON_NAME] [STREET_ADDRESS] 11:15 AM [DATE]" at bounding box center [871, 411] width 398 height 23
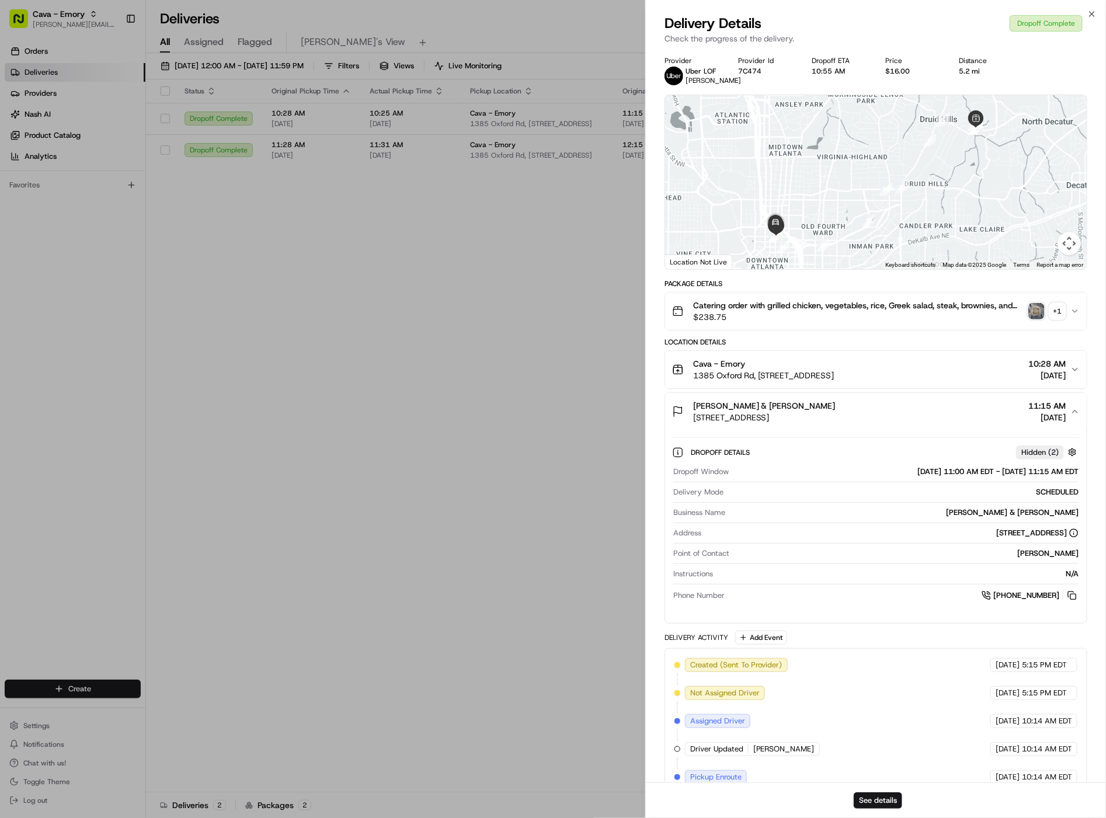
drag, startPoint x: 912, startPoint y: 407, endPoint x: 804, endPoint y: 380, distance: 110.8
click at [911, 407] on div "[PERSON_NAME] & [PERSON_NAME] [STREET_ADDRESS] 11:15 AM [DATE]" at bounding box center [871, 411] width 398 height 23
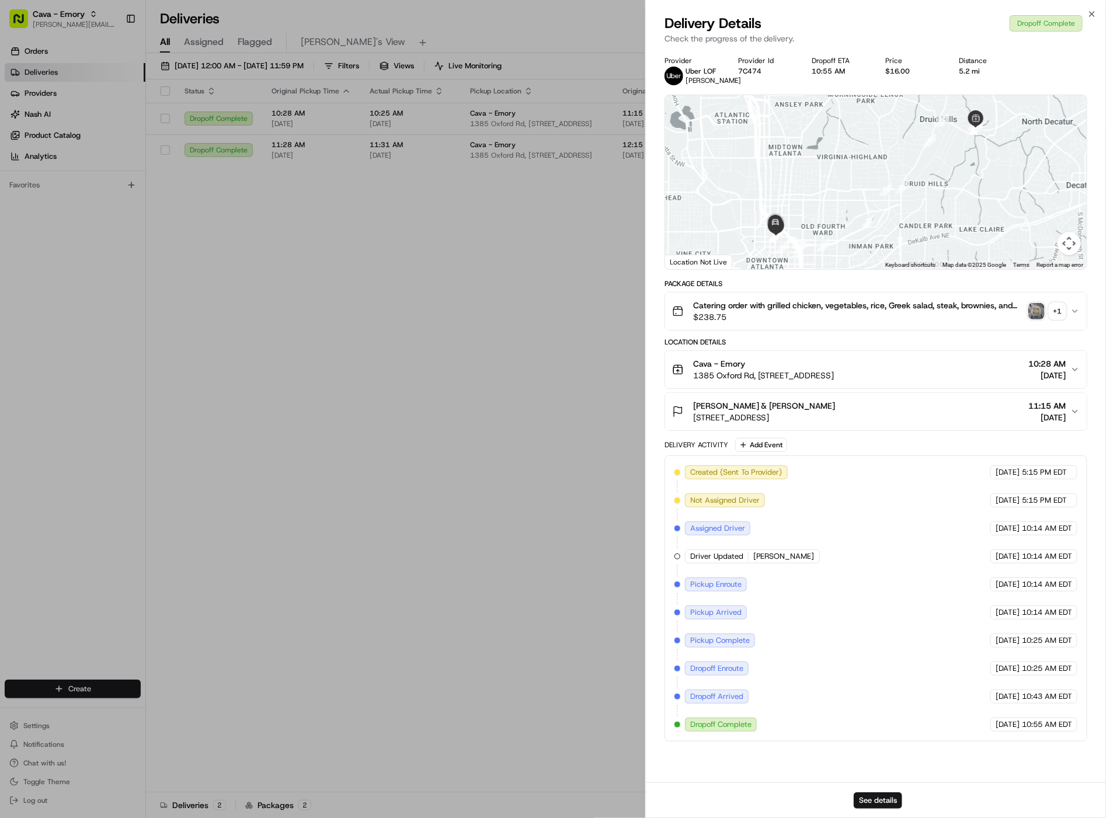
drag, startPoint x: 605, startPoint y: 345, endPoint x: 839, endPoint y: 275, distance: 243.8
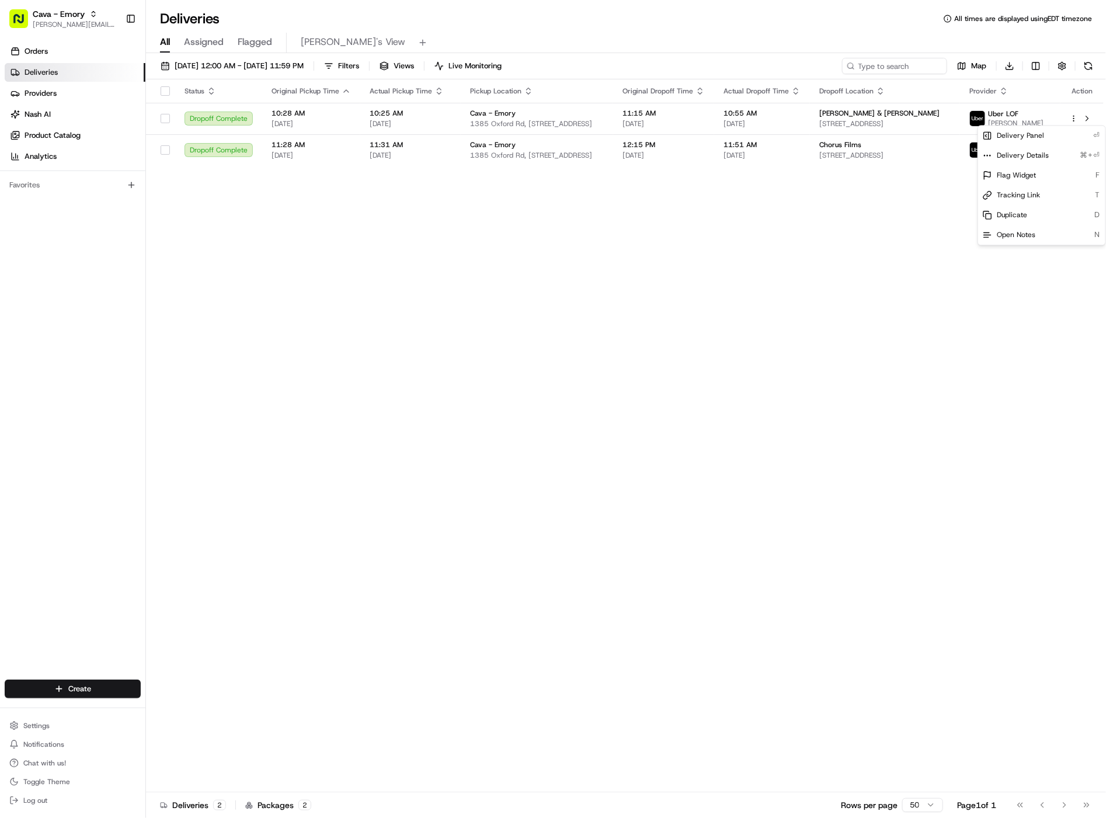
drag, startPoint x: 832, startPoint y: 274, endPoint x: 1029, endPoint y: 181, distance: 218.2
click at [832, 272] on div "Status Original Pickup Time Actual Pickup Time Pickup Location Original Dropoff…" at bounding box center [625, 435] width 958 height 713
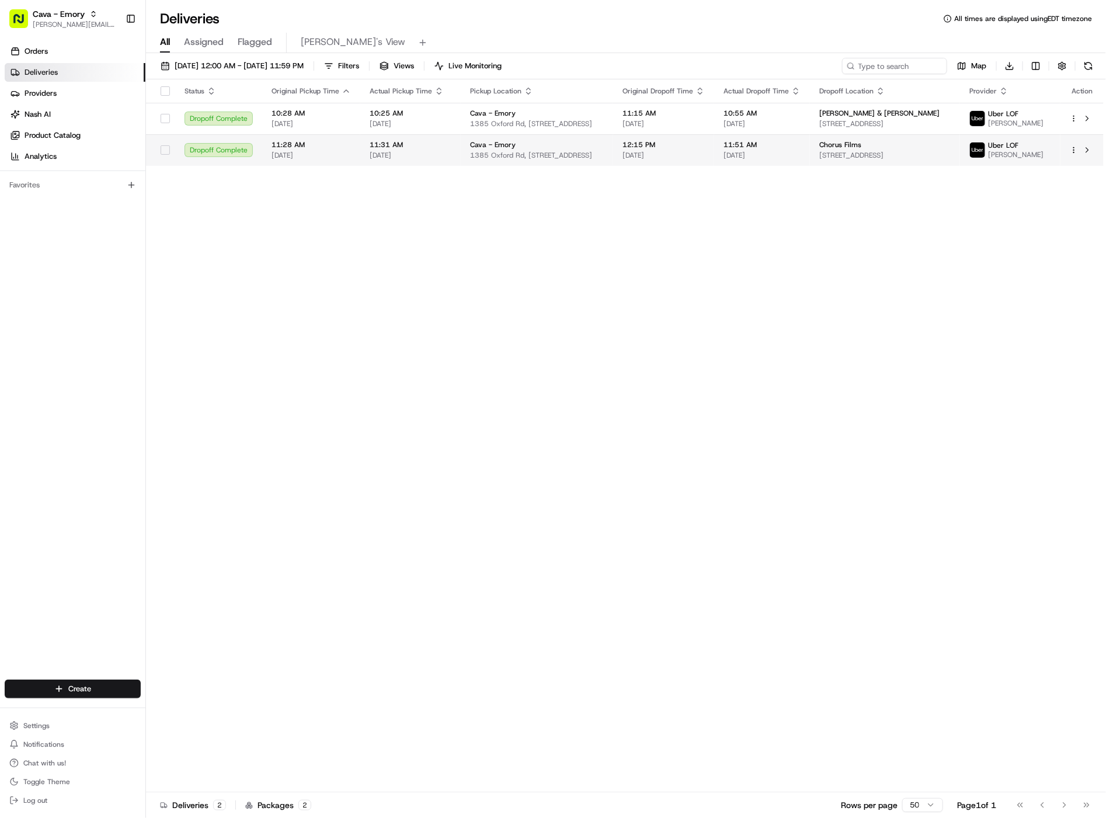
click at [1074, 155] on html "Cava - Emory [EMAIL_ADDRESS][DOMAIN_NAME] Toggle Sidebar Orders Deliveries Prov…" at bounding box center [553, 409] width 1106 height 818
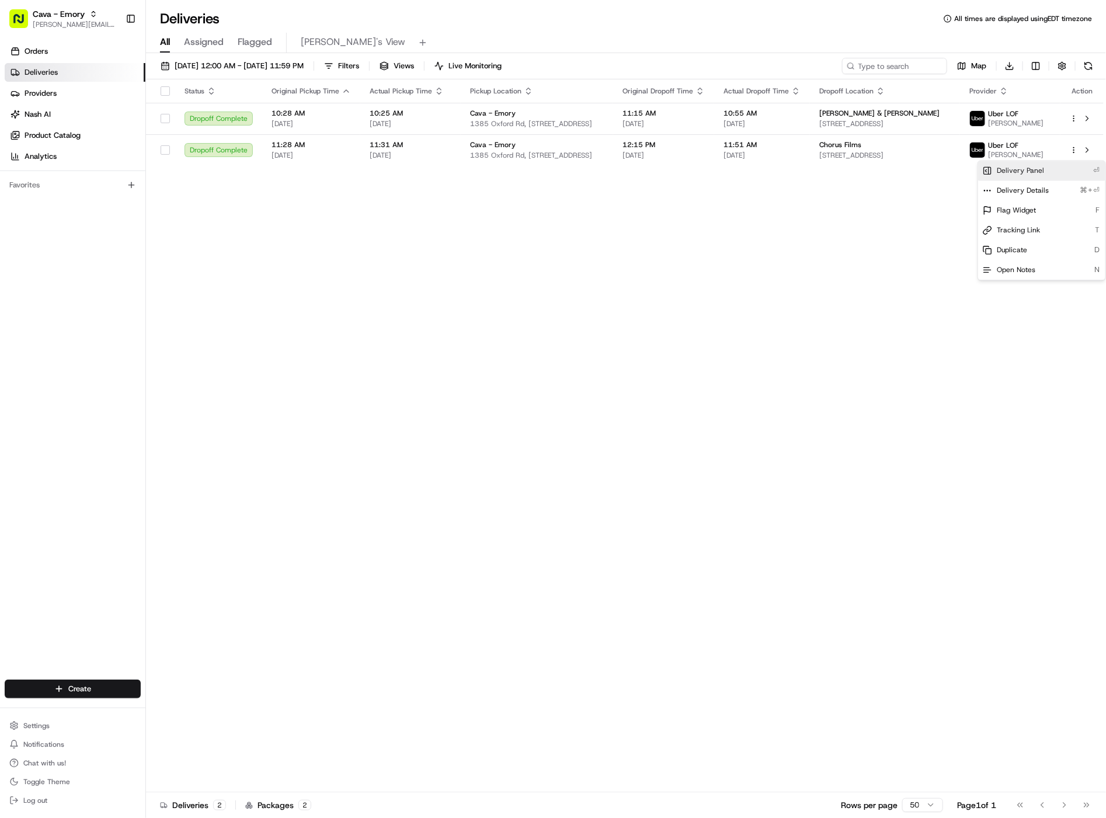
click at [1066, 175] on div "Delivery Panel ⏎" at bounding box center [1042, 171] width 127 height 20
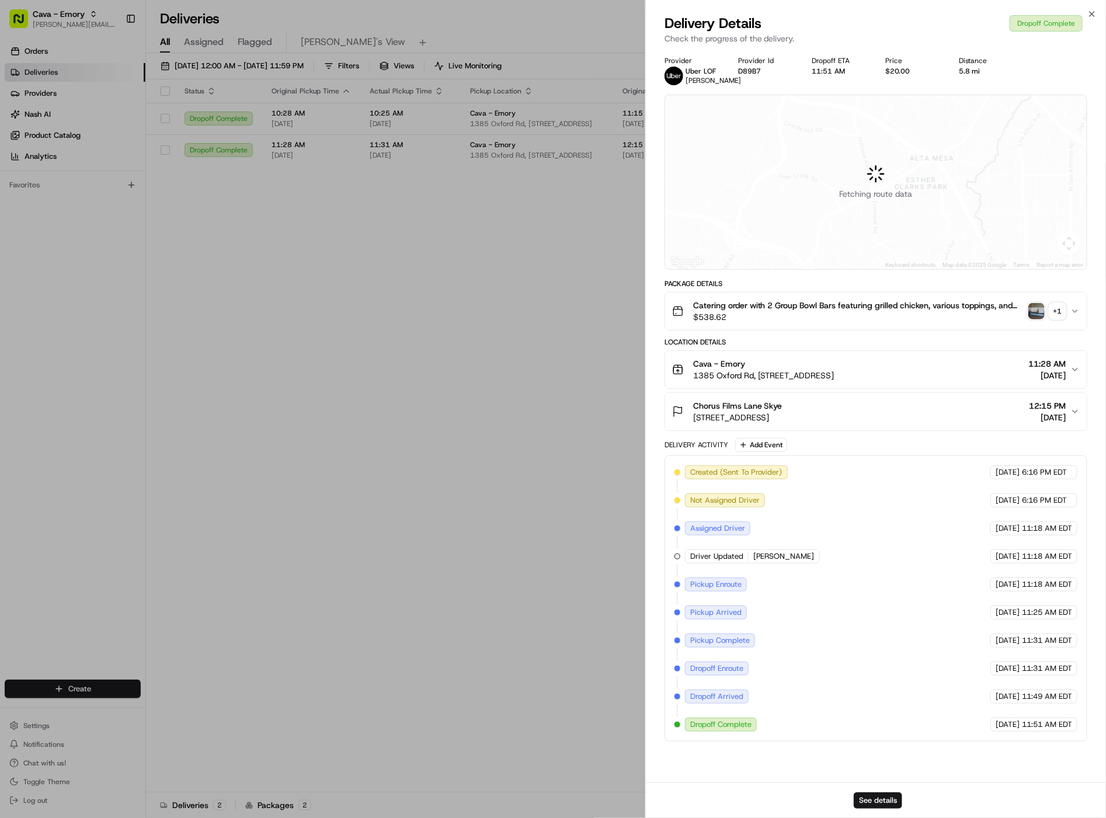
click at [915, 409] on button "Chorus Films Lane Skye [STREET_ADDRESS] 12:15 PM [DATE]" at bounding box center [876, 411] width 422 height 37
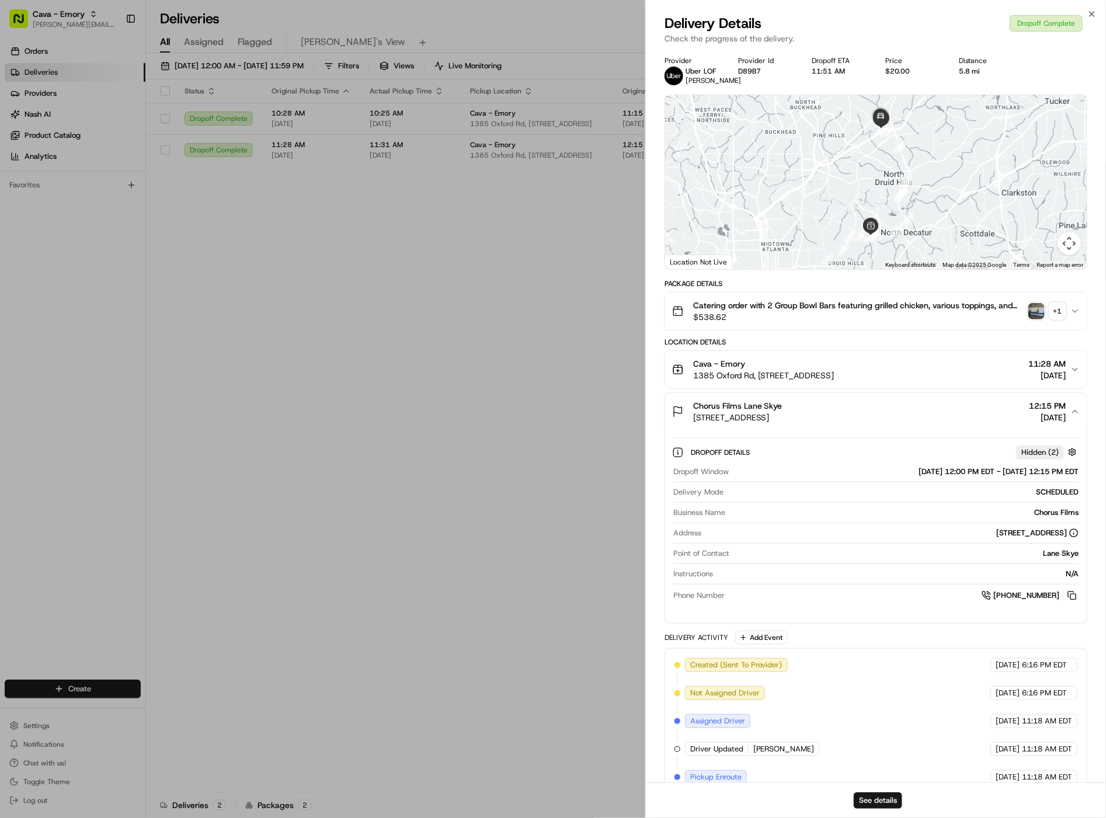
click at [915, 409] on button "Chorus Films Lane Skye [STREET_ADDRESS] 12:15 PM [DATE]" at bounding box center [876, 411] width 422 height 37
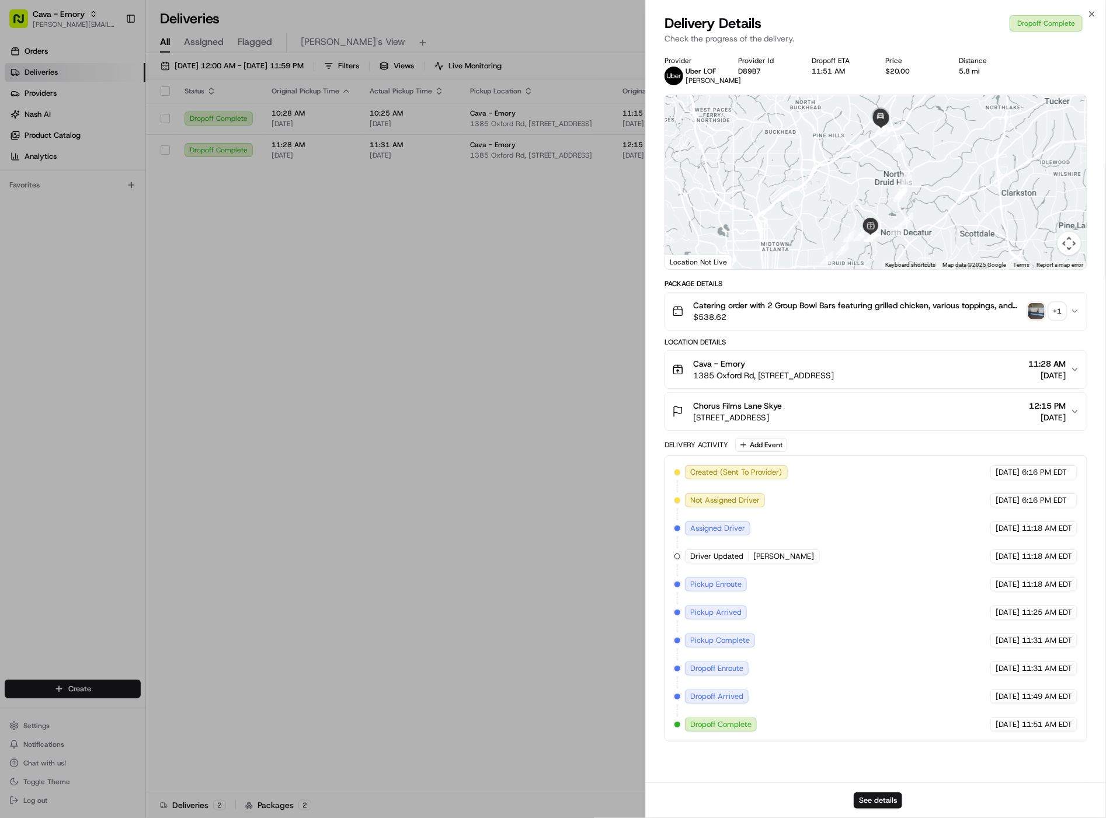
drag, startPoint x: 530, startPoint y: 296, endPoint x: 469, endPoint y: 240, distance: 82.7
